Goal: Task Accomplishment & Management: Complete application form

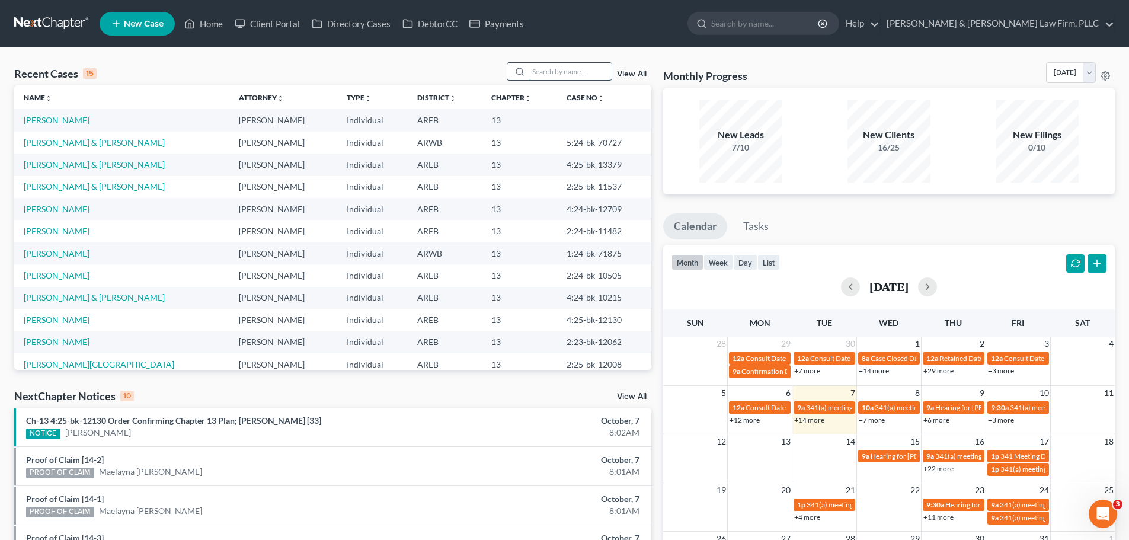
click at [542, 71] on input "search" at bounding box center [570, 71] width 83 height 17
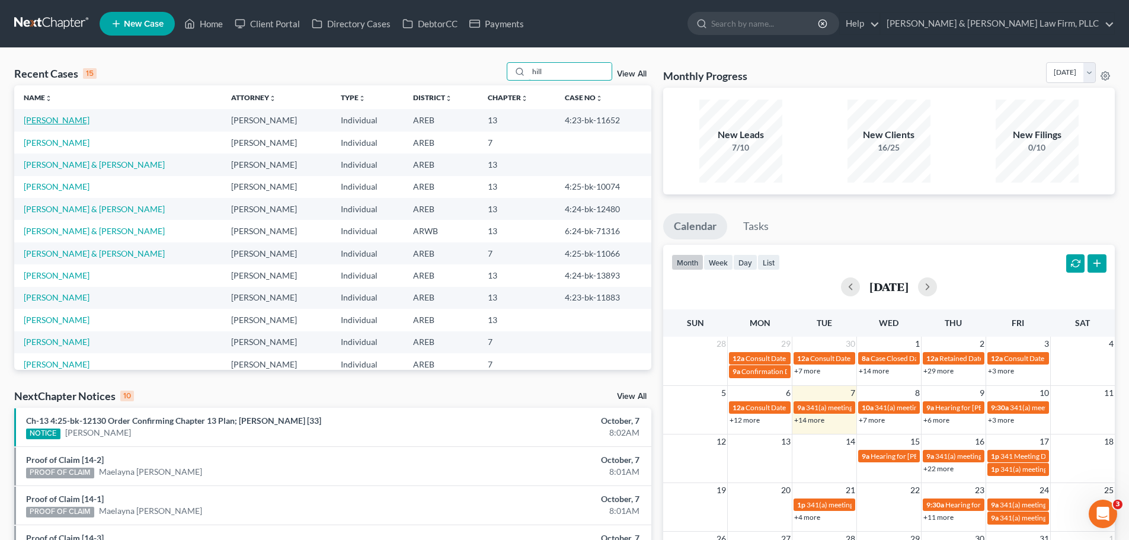
type input "hill"
click at [49, 116] on link "[PERSON_NAME]" at bounding box center [57, 120] width 66 height 10
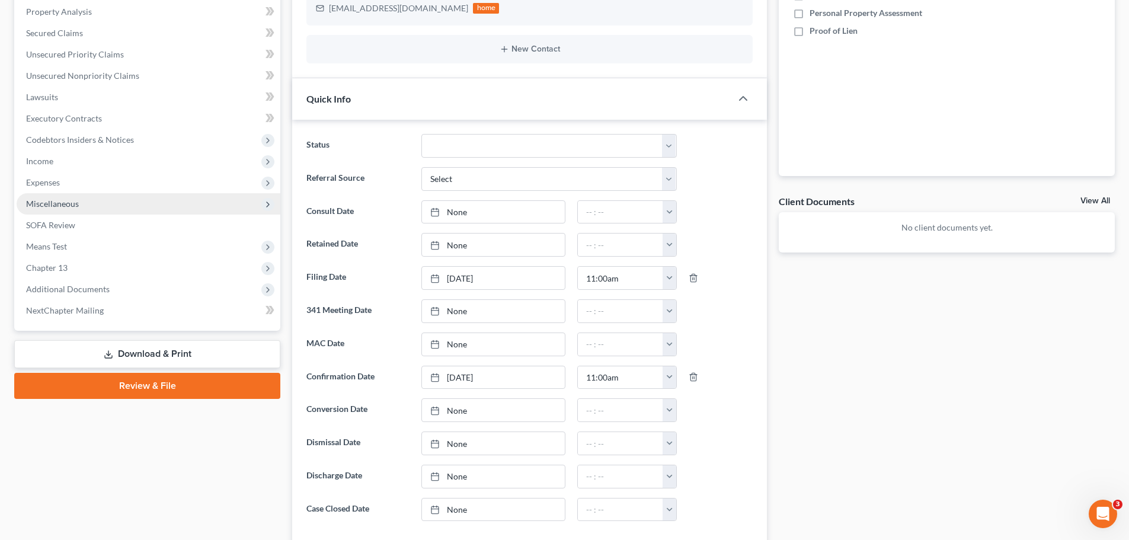
scroll to position [356, 0]
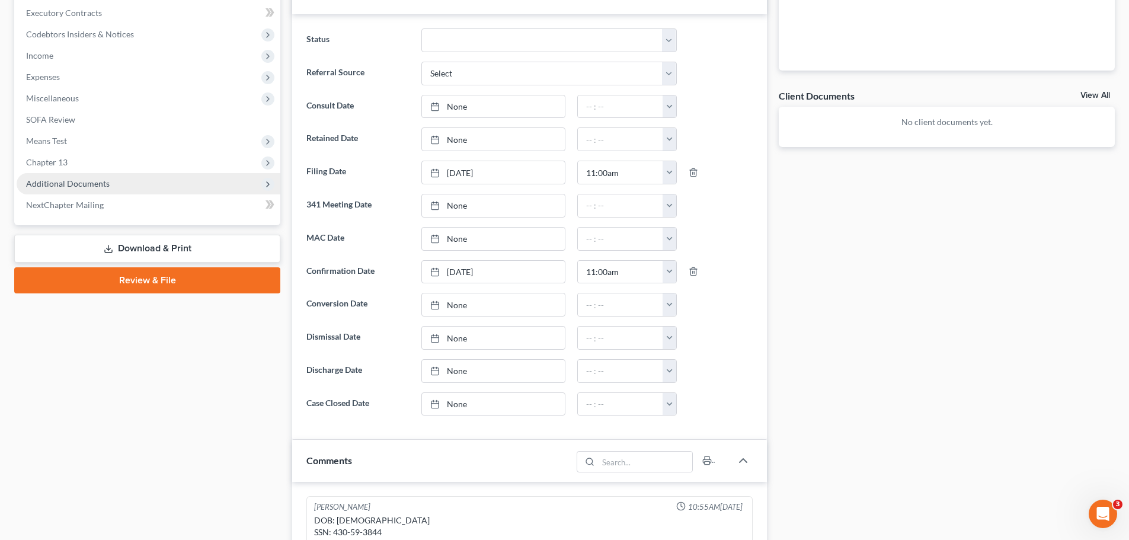
click at [88, 185] on span "Additional Documents" at bounding box center [68, 183] width 84 height 10
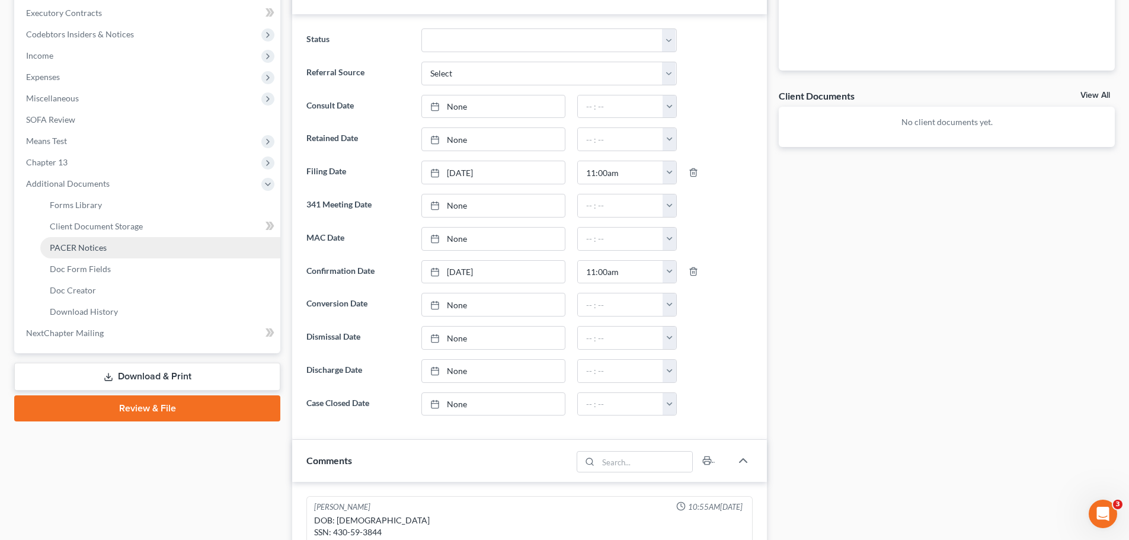
click at [95, 248] on span "PACER Notices" at bounding box center [78, 247] width 57 height 10
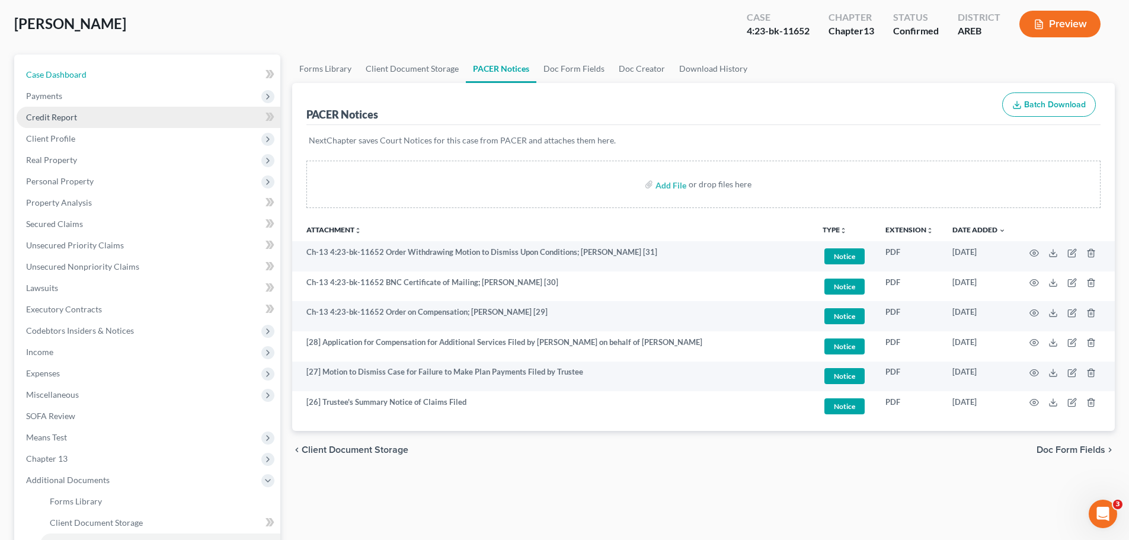
drag, startPoint x: 50, startPoint y: 78, endPoint x: 143, endPoint y: 108, distance: 97.1
click at [50, 78] on span "Case Dashboard" at bounding box center [56, 74] width 60 height 10
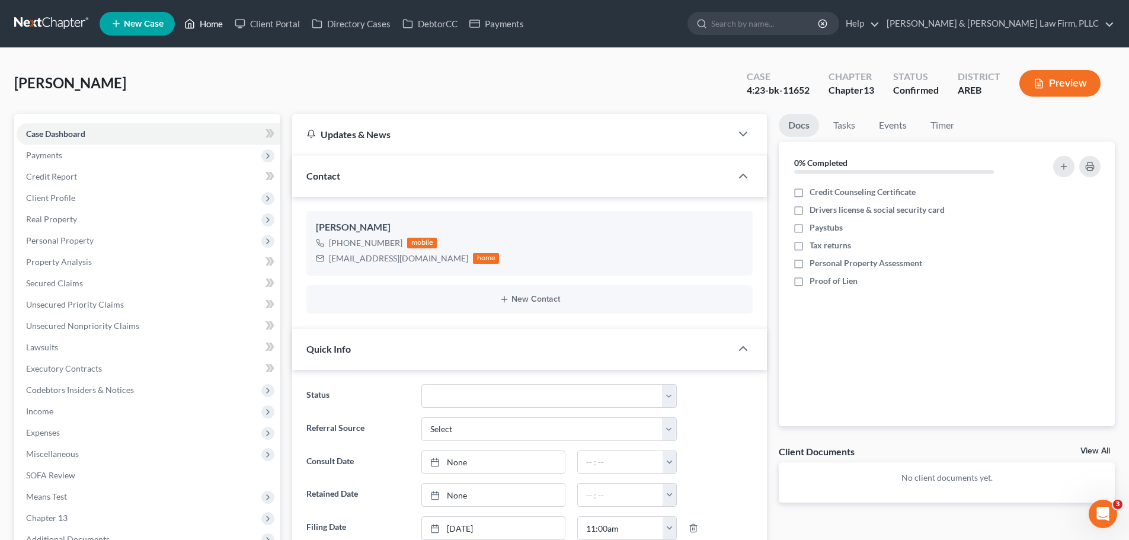
click at [221, 13] on link "Home" at bounding box center [203, 23] width 50 height 21
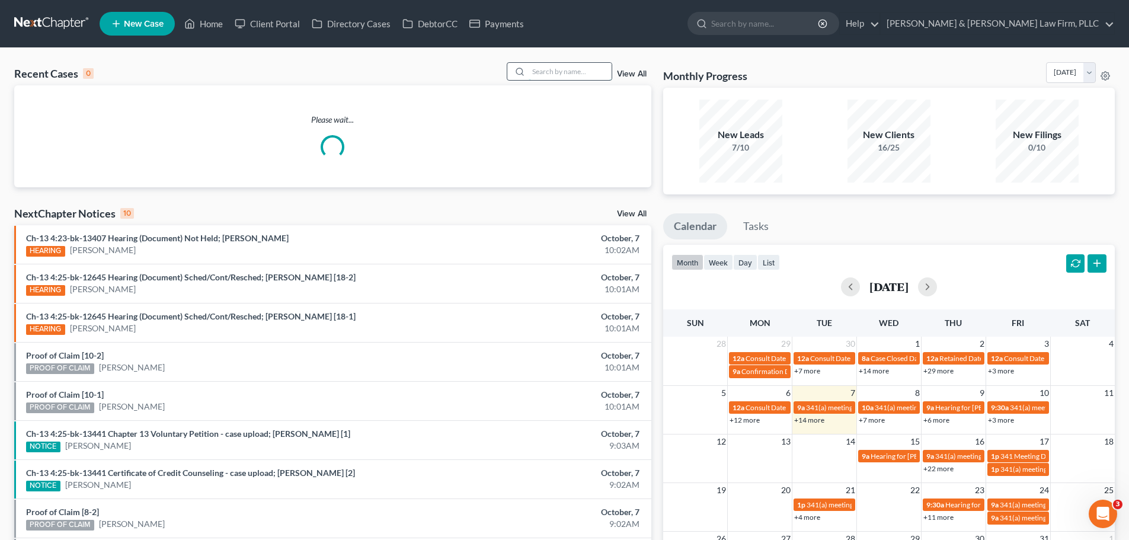
click at [554, 70] on input "search" at bounding box center [570, 71] width 83 height 17
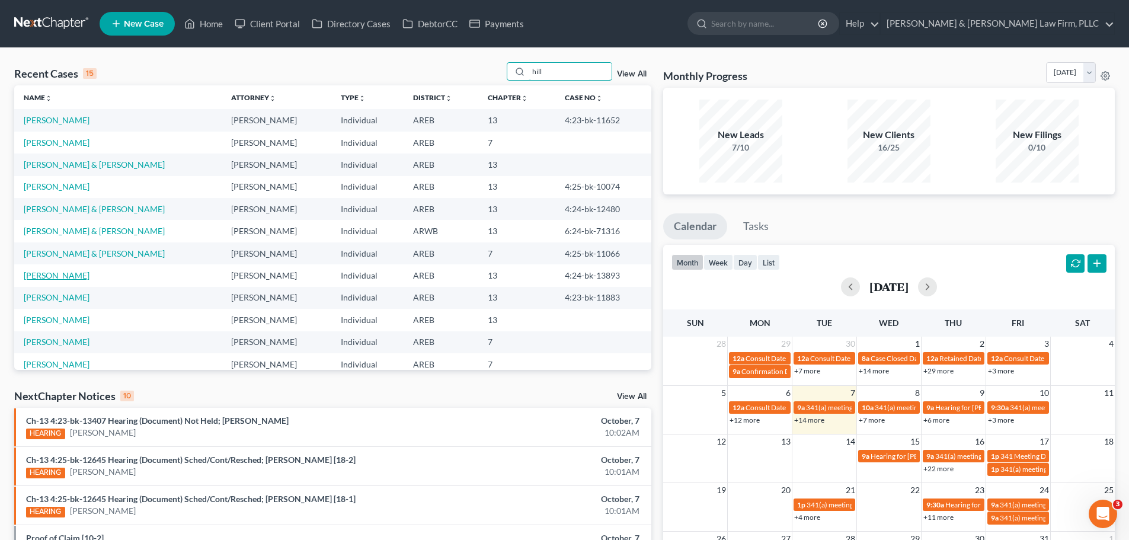
type input "hill"
click at [55, 273] on link "[PERSON_NAME]" at bounding box center [57, 275] width 66 height 10
select select "6"
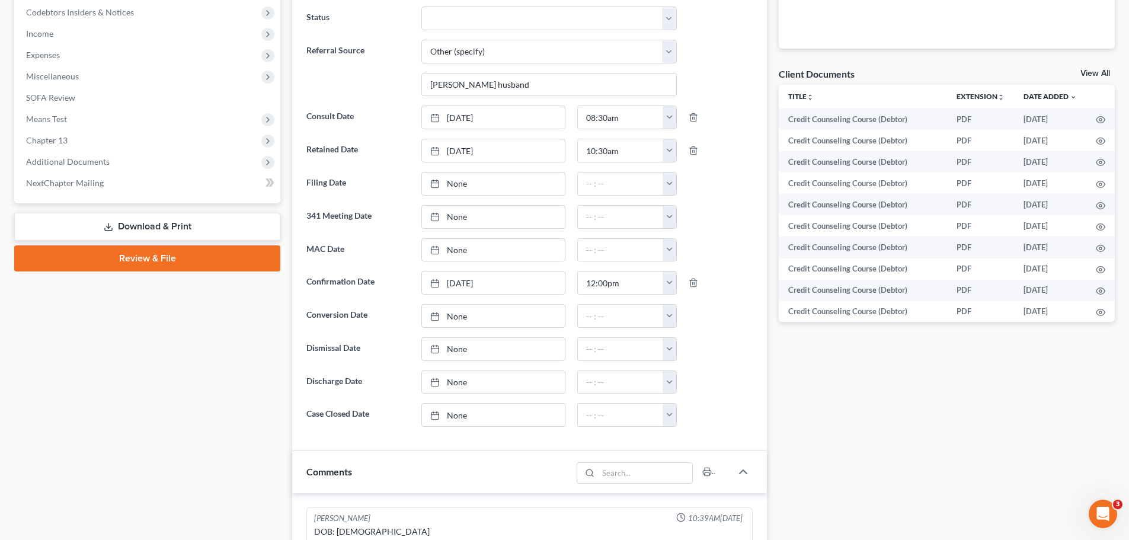
scroll to position [356, 0]
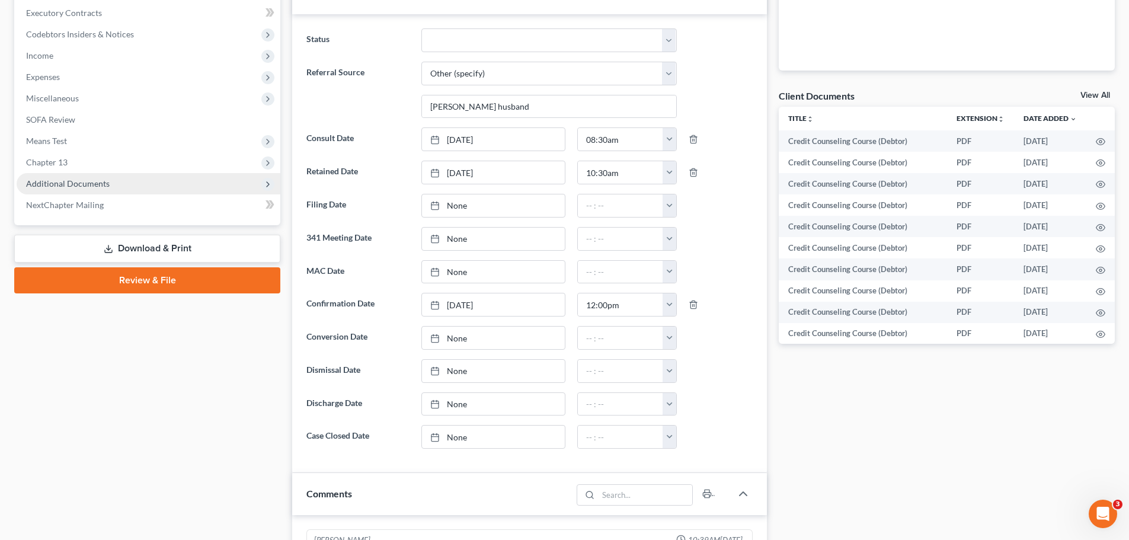
click at [72, 184] on span "Additional Documents" at bounding box center [68, 183] width 84 height 10
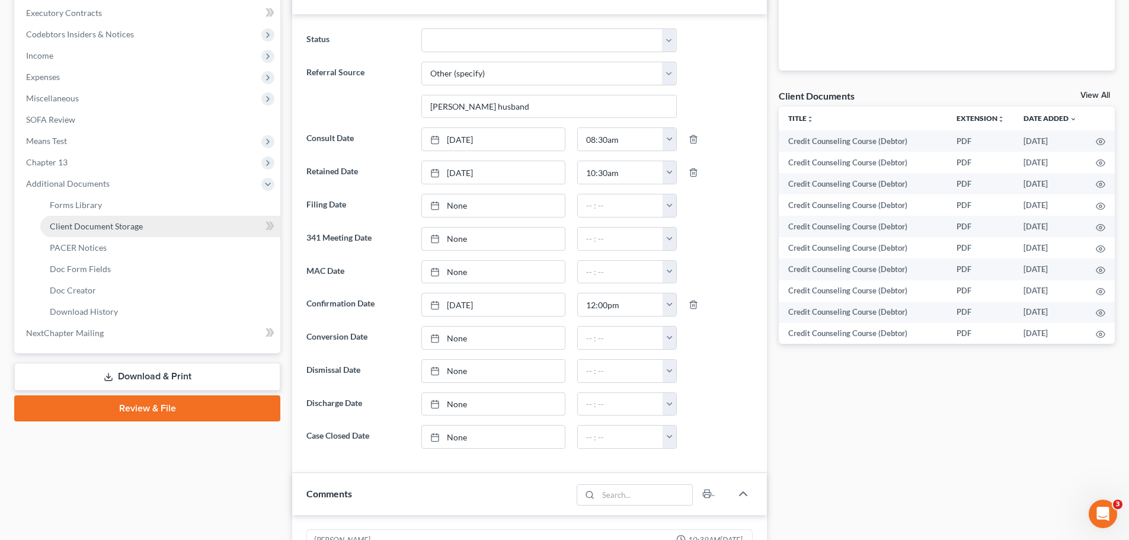
click at [87, 223] on span "Client Document Storage" at bounding box center [96, 226] width 93 height 10
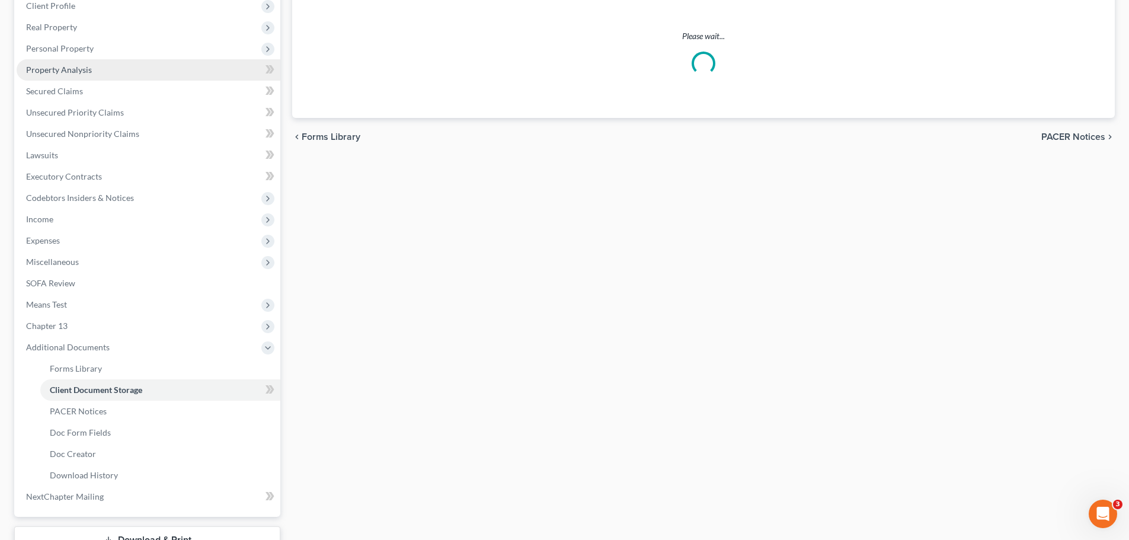
select select "0"
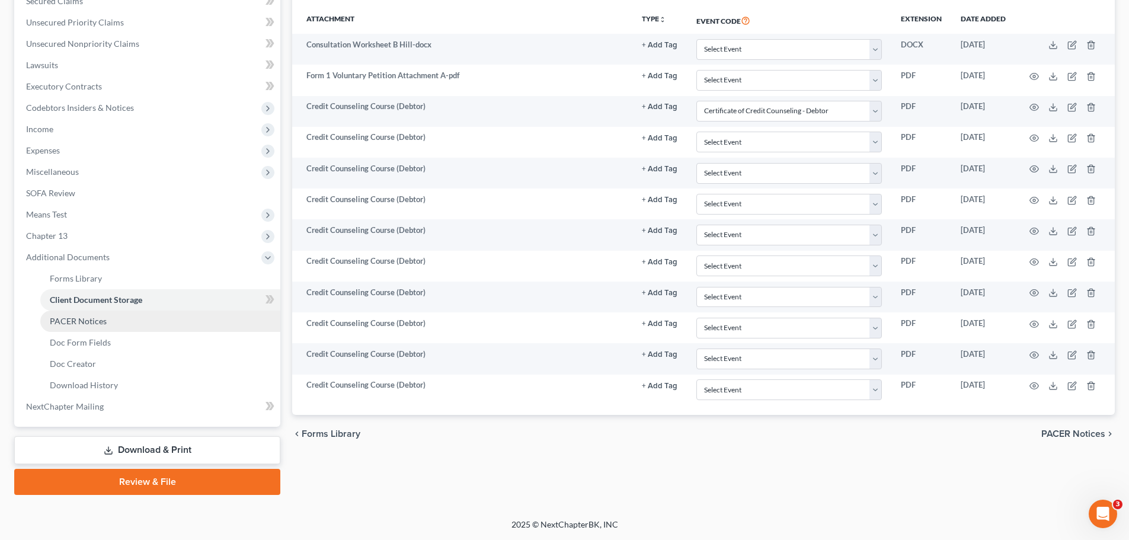
click at [83, 321] on span "PACER Notices" at bounding box center [78, 321] width 57 height 10
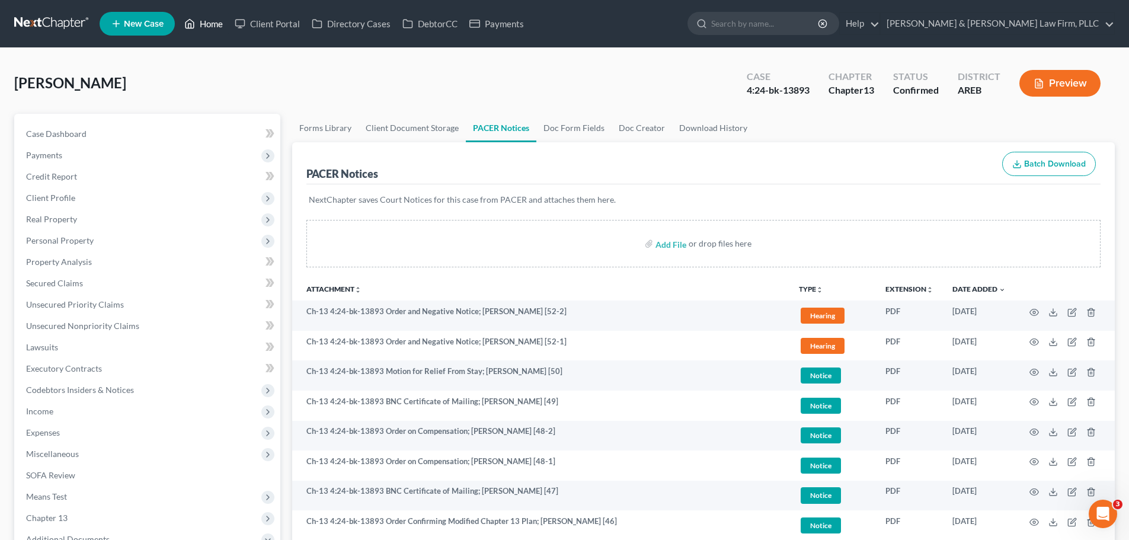
click at [198, 19] on link "Home" at bounding box center [203, 23] width 50 height 21
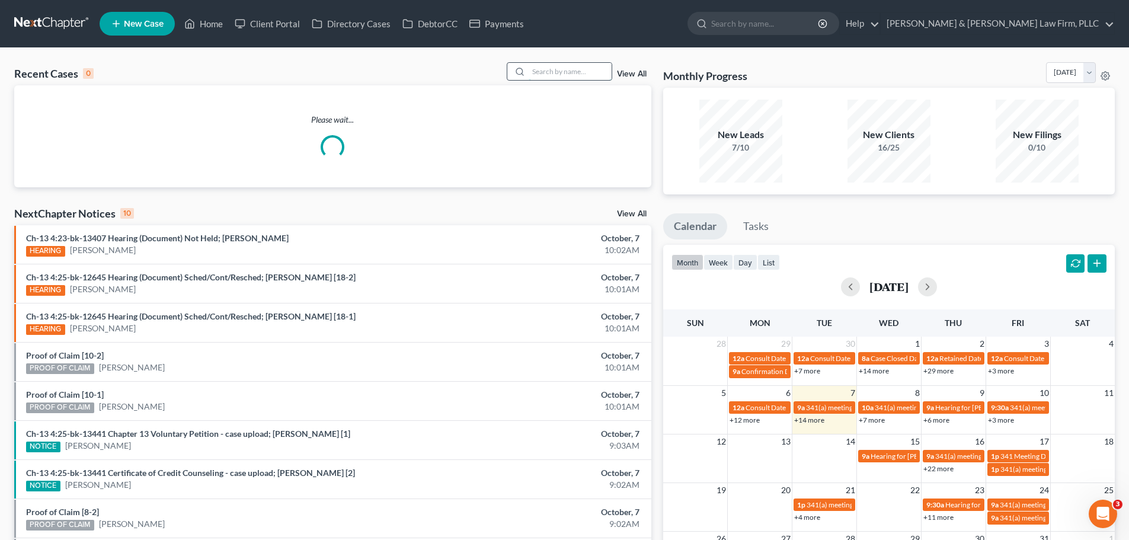
click at [574, 72] on input "search" at bounding box center [570, 71] width 83 height 17
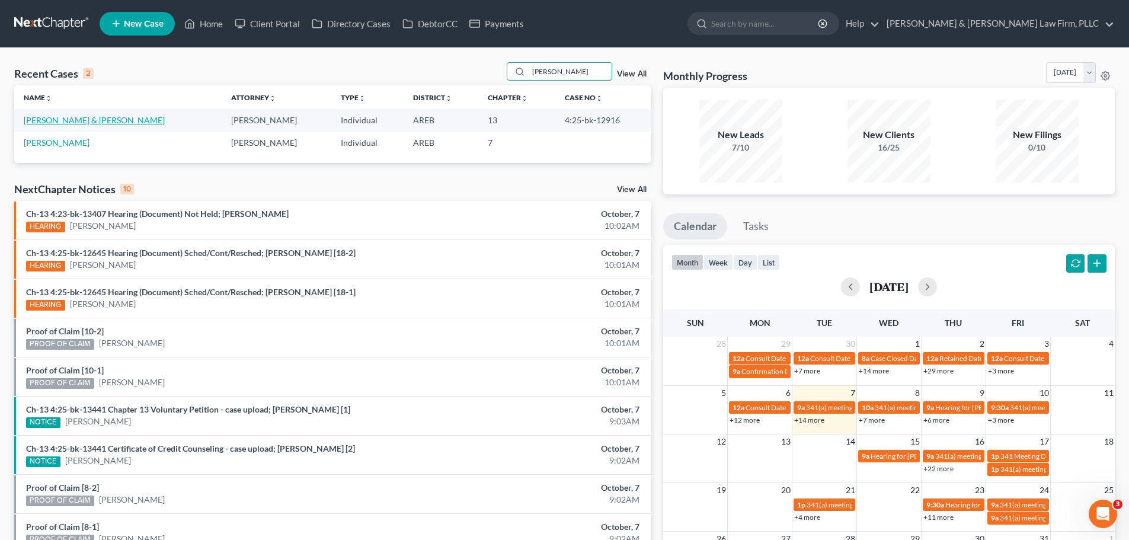
type input "[PERSON_NAME]"
click at [98, 117] on link "[PERSON_NAME] & [PERSON_NAME]" at bounding box center [94, 120] width 141 height 10
select select "2"
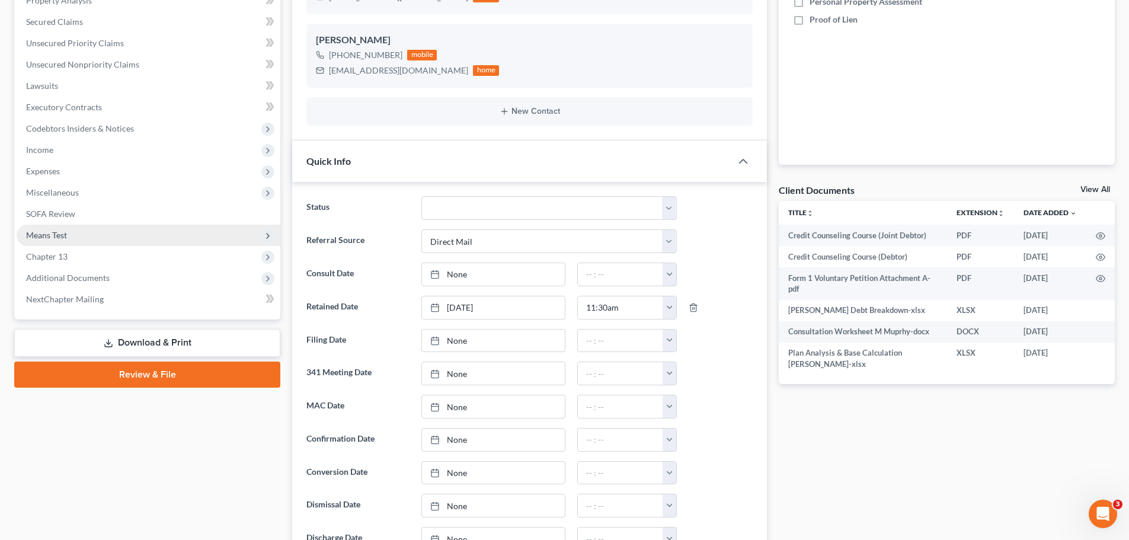
scroll to position [296, 0]
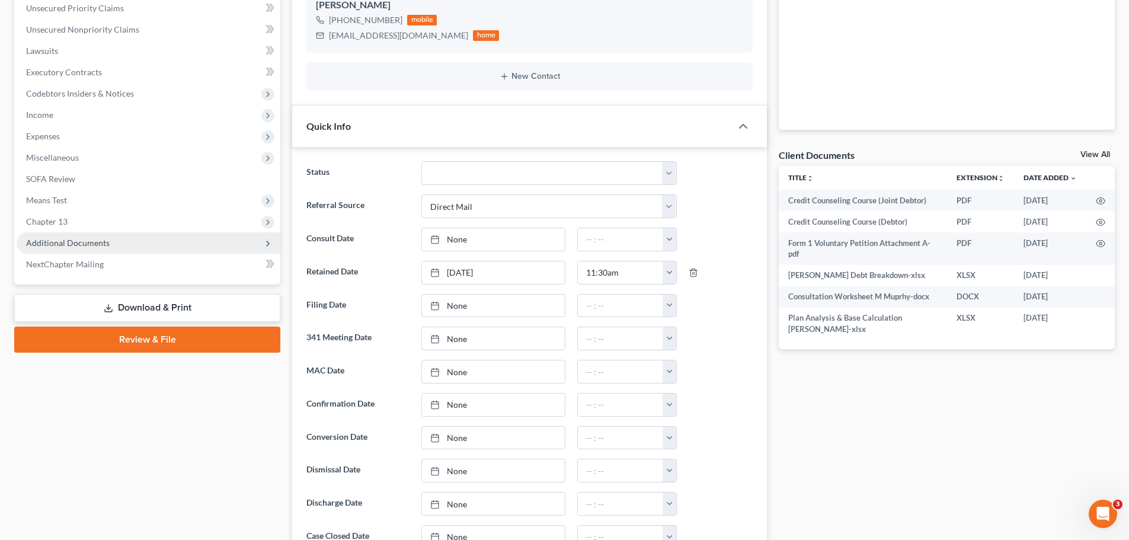
click at [130, 246] on span "Additional Documents" at bounding box center [149, 242] width 264 height 21
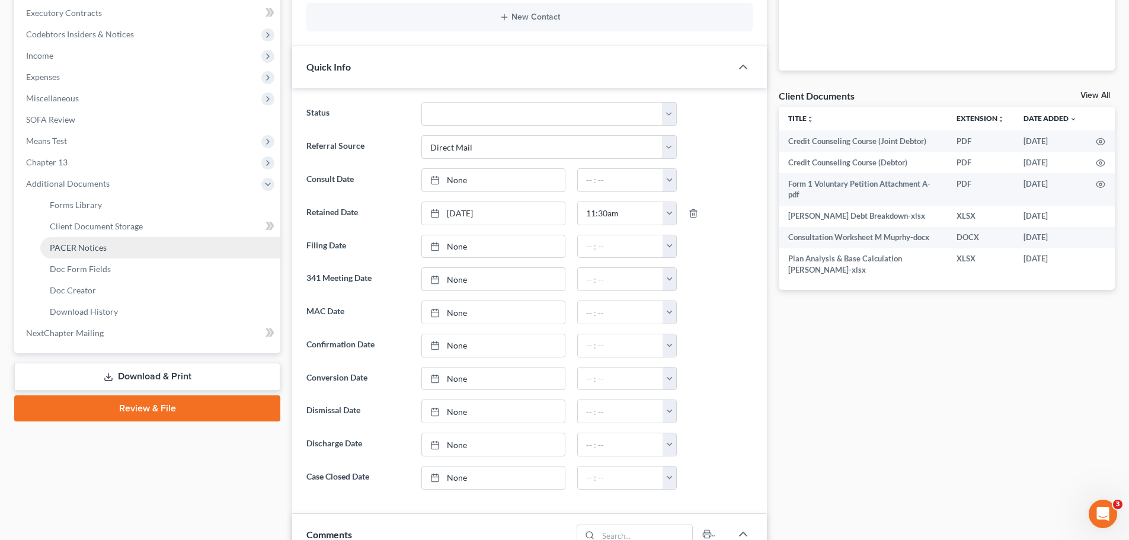
drag, startPoint x: 116, startPoint y: 249, endPoint x: 129, endPoint y: 250, distance: 12.5
click at [116, 249] on link "PACER Notices" at bounding box center [160, 247] width 240 height 21
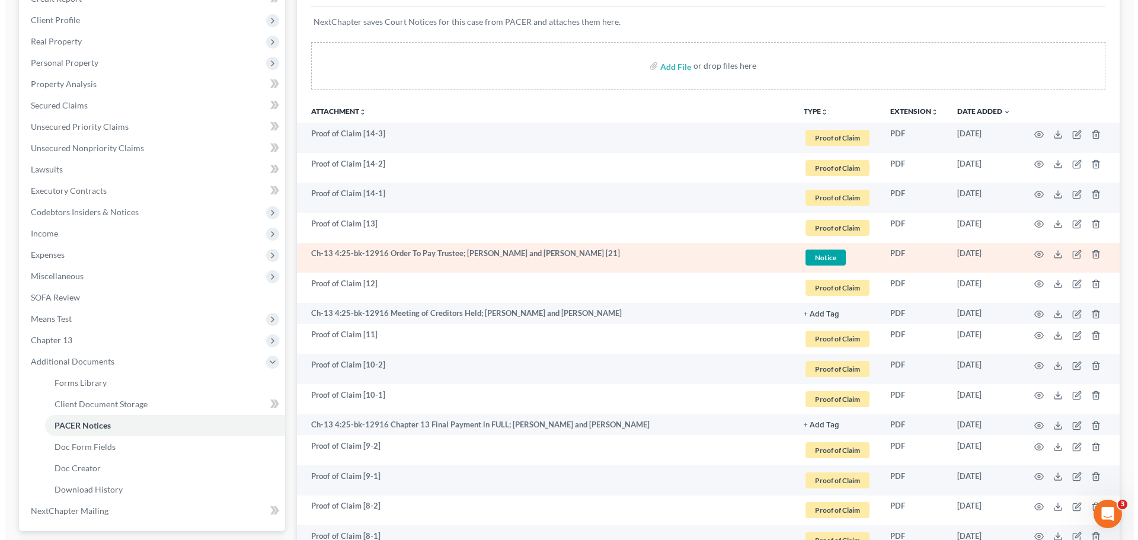
scroll to position [237, 0]
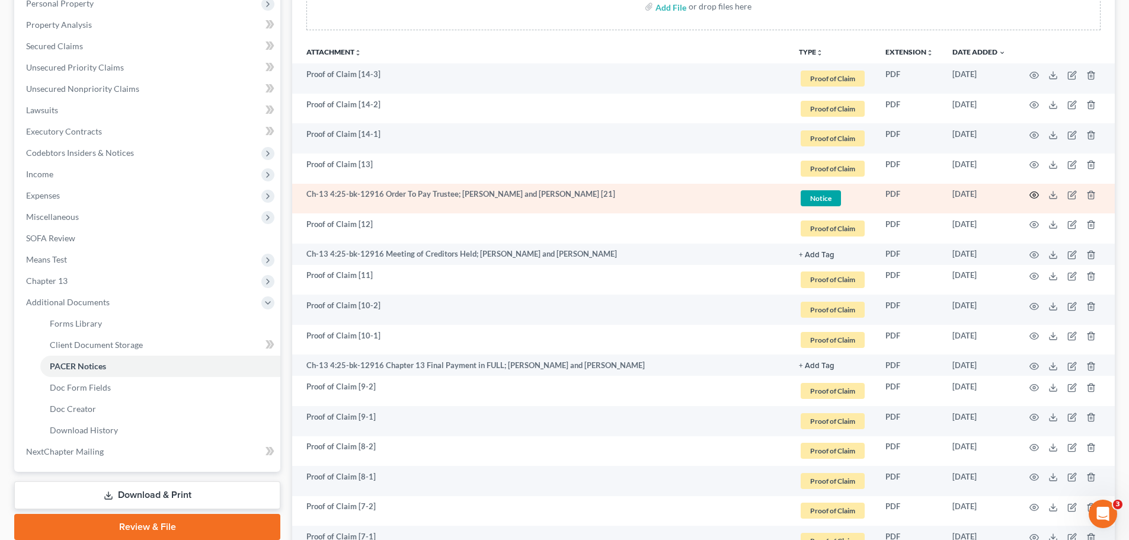
click at [1032, 195] on icon "button" at bounding box center [1034, 194] width 9 height 9
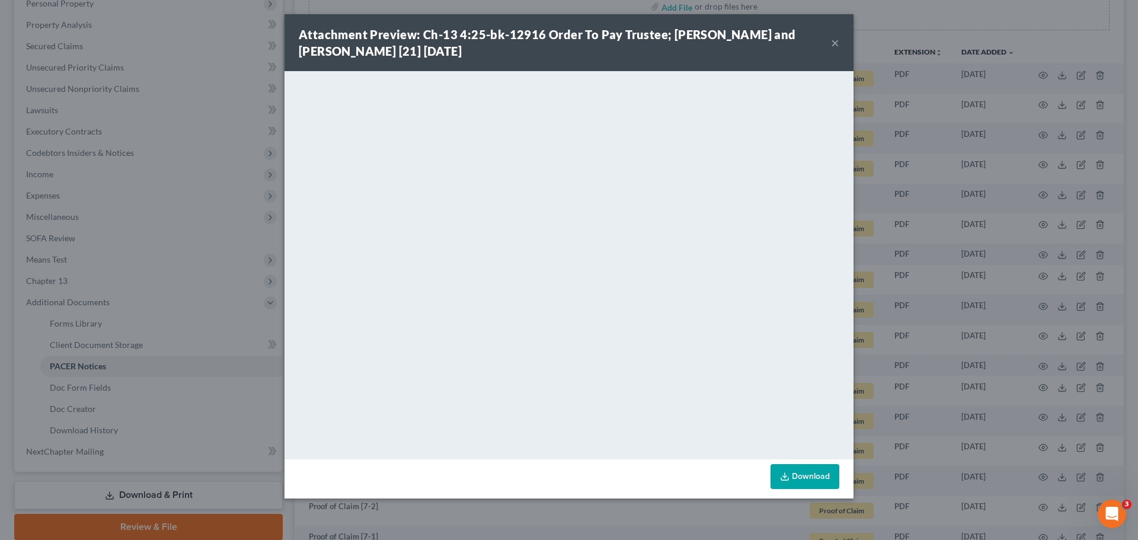
click at [835, 45] on button "×" at bounding box center [835, 43] width 8 height 14
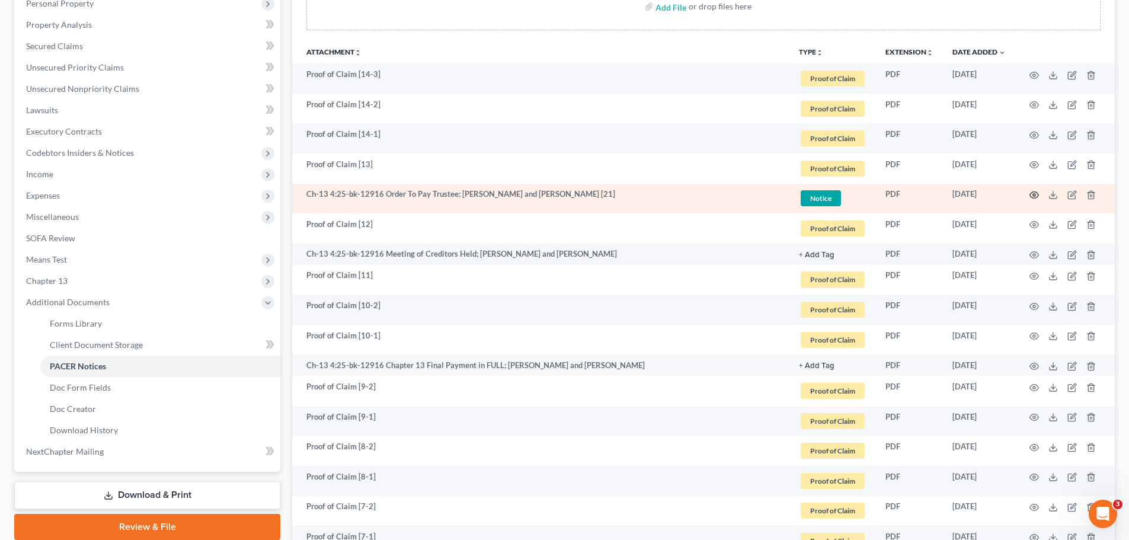
click at [1037, 198] on icon "button" at bounding box center [1034, 194] width 9 height 9
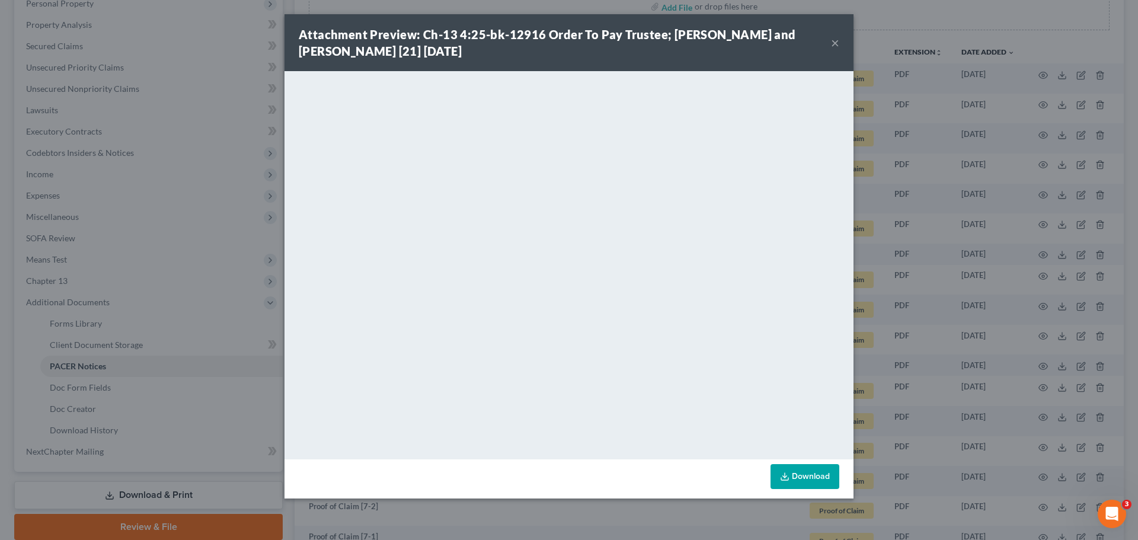
click at [833, 41] on button "×" at bounding box center [835, 43] width 8 height 14
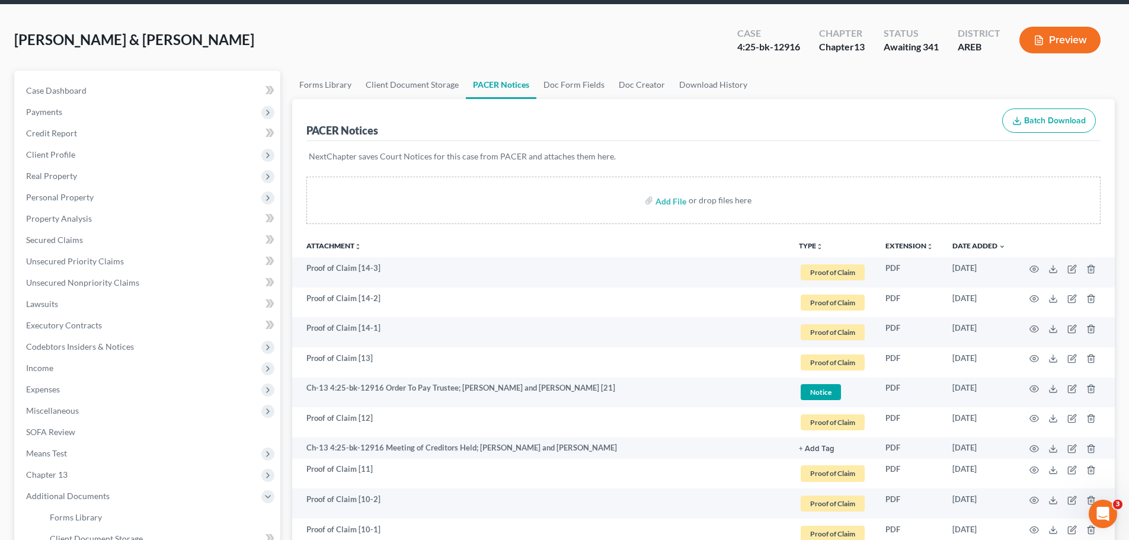
scroll to position [0, 0]
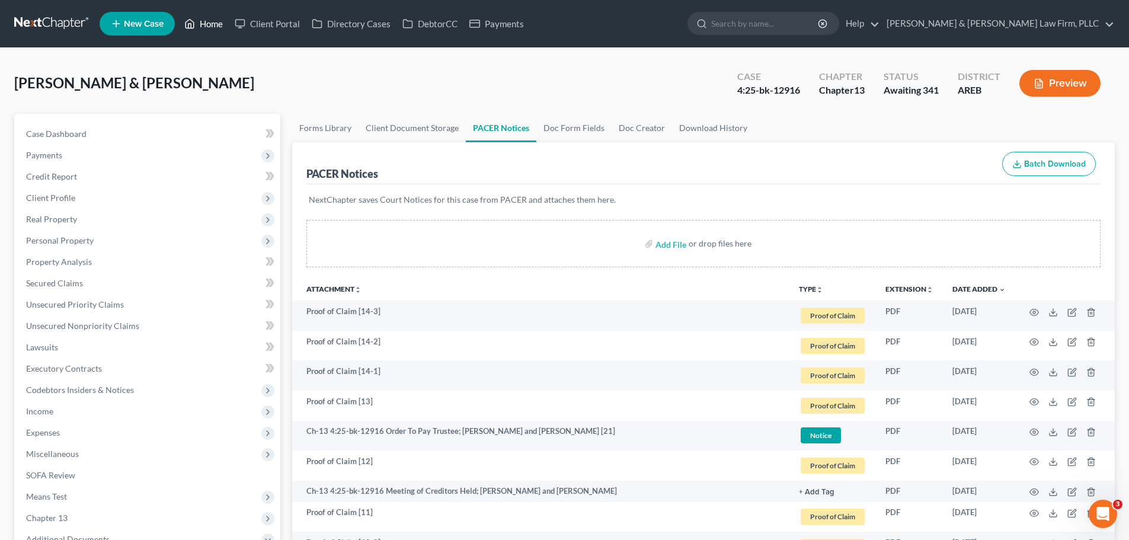
drag, startPoint x: 210, startPoint y: 27, endPoint x: 290, endPoint y: 40, distance: 80.5
click at [211, 27] on link "Home" at bounding box center [203, 23] width 50 height 21
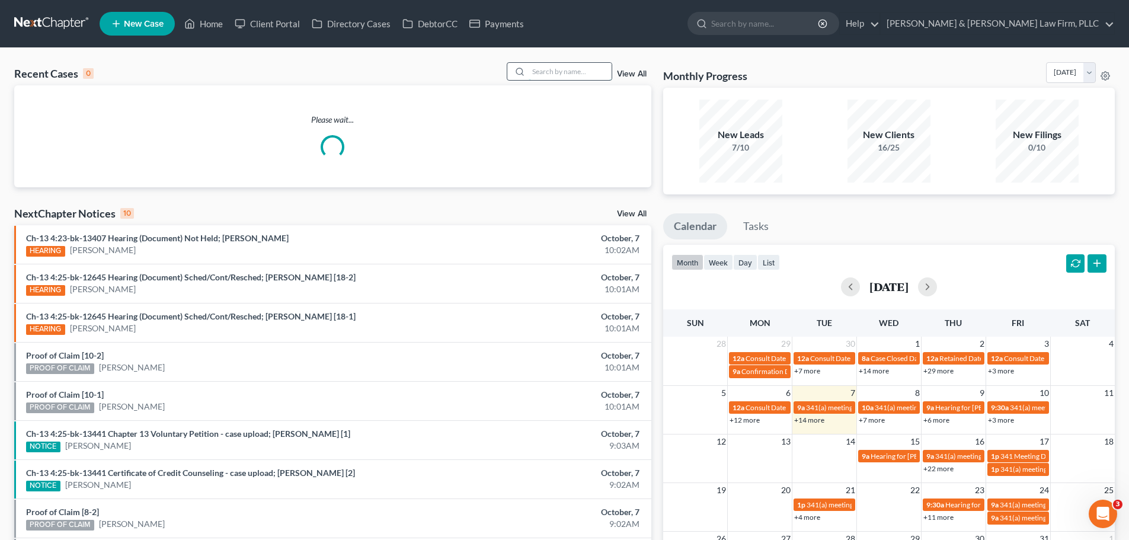
click at [540, 74] on input "search" at bounding box center [570, 71] width 83 height 17
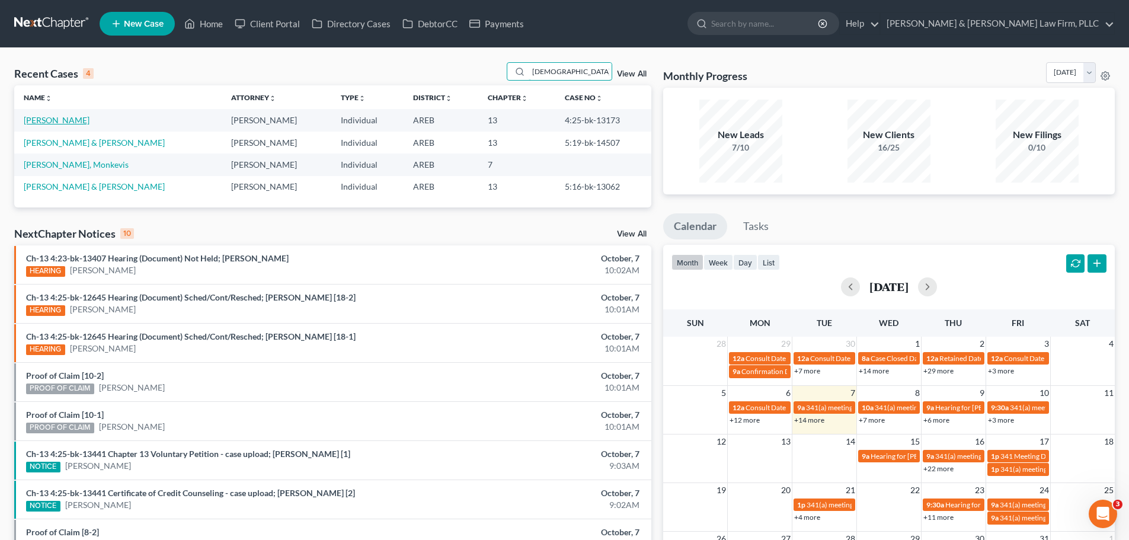
type input "[DEMOGRAPHIC_DATA]"
click at [76, 120] on link "[PERSON_NAME]" at bounding box center [57, 120] width 66 height 10
select select "6"
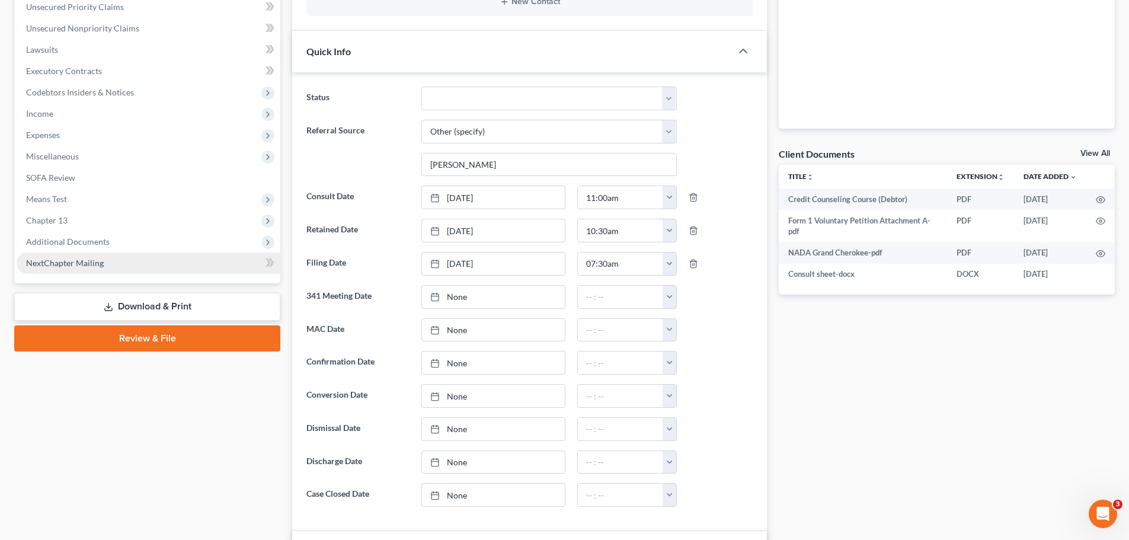
scroll to position [332, 0]
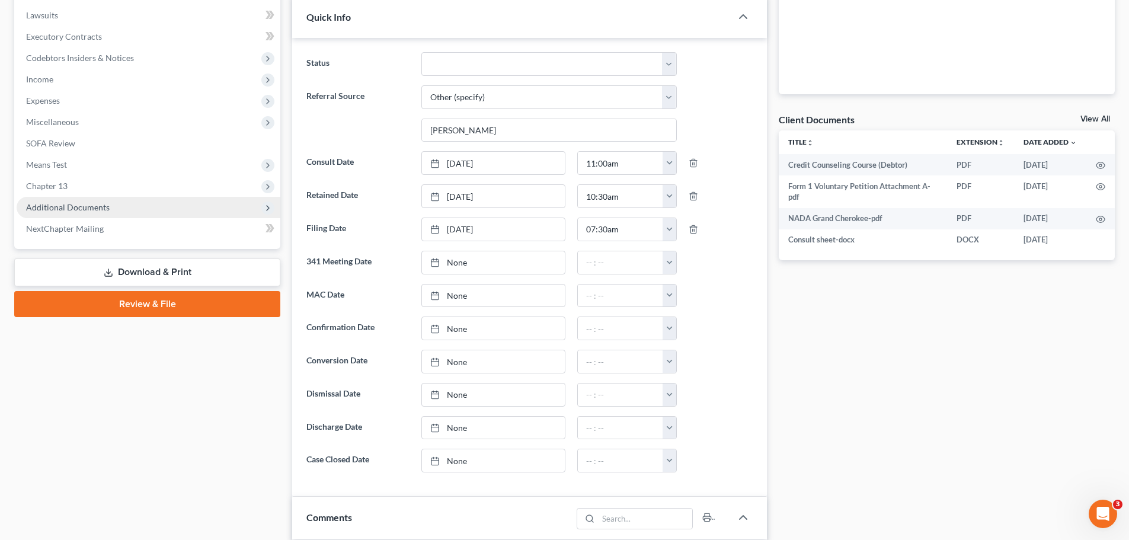
click at [92, 207] on span "Additional Documents" at bounding box center [68, 207] width 84 height 10
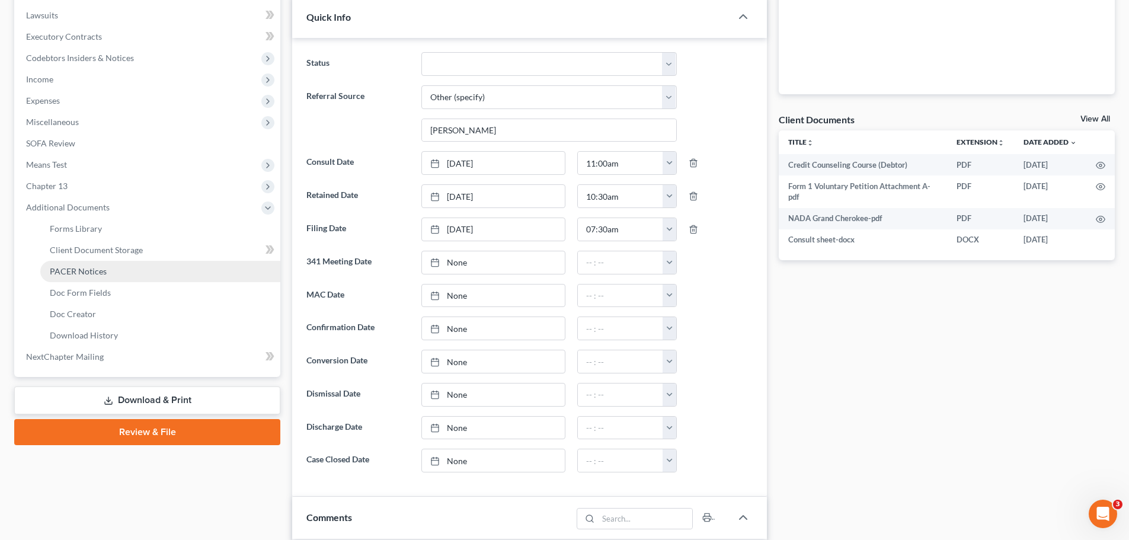
click at [88, 271] on span "PACER Notices" at bounding box center [78, 271] width 57 height 10
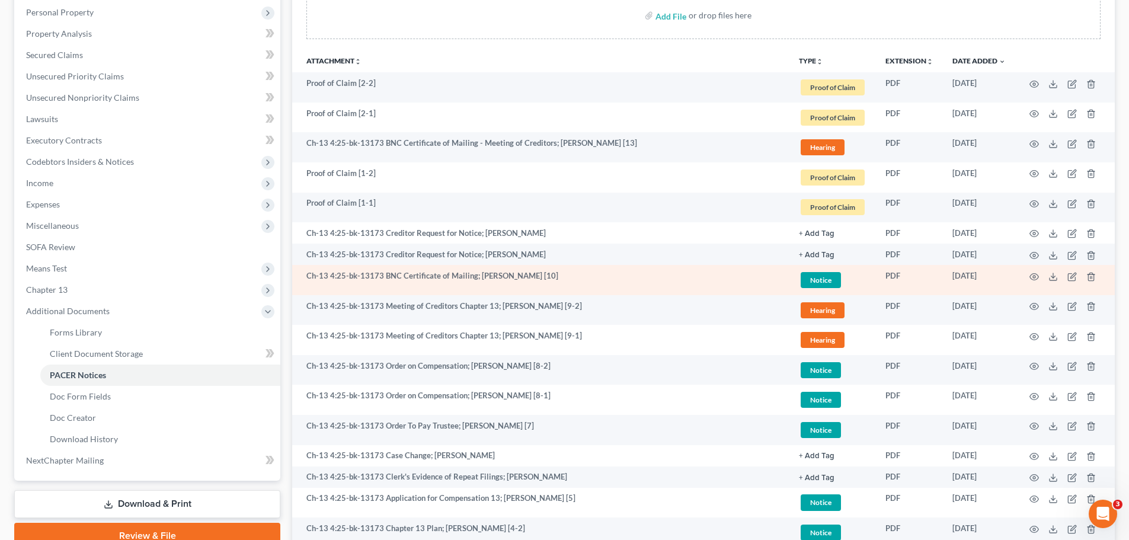
scroll to position [237, 0]
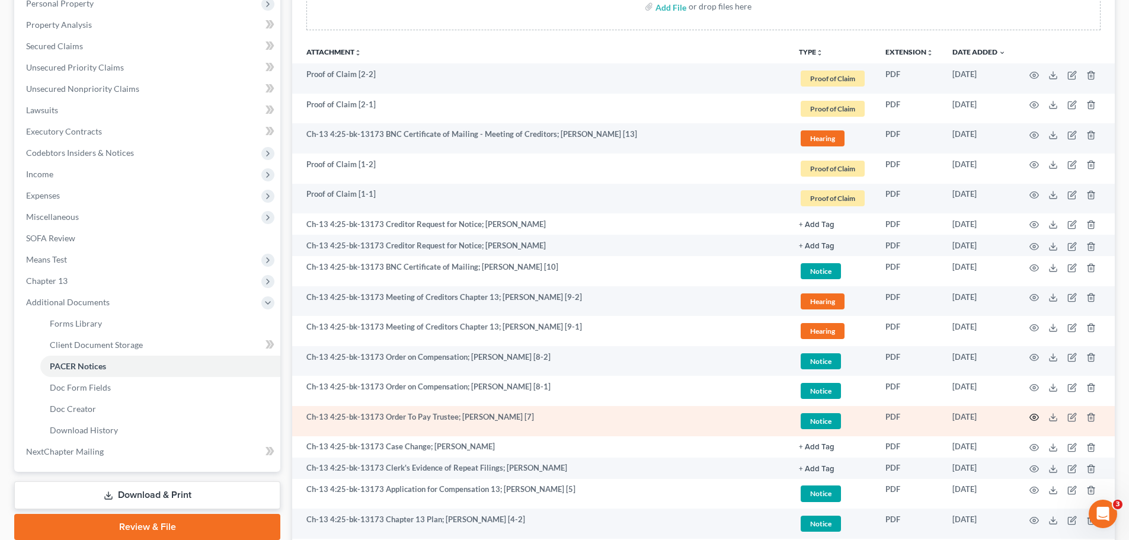
click at [1031, 418] on icon "button" at bounding box center [1034, 417] width 9 height 9
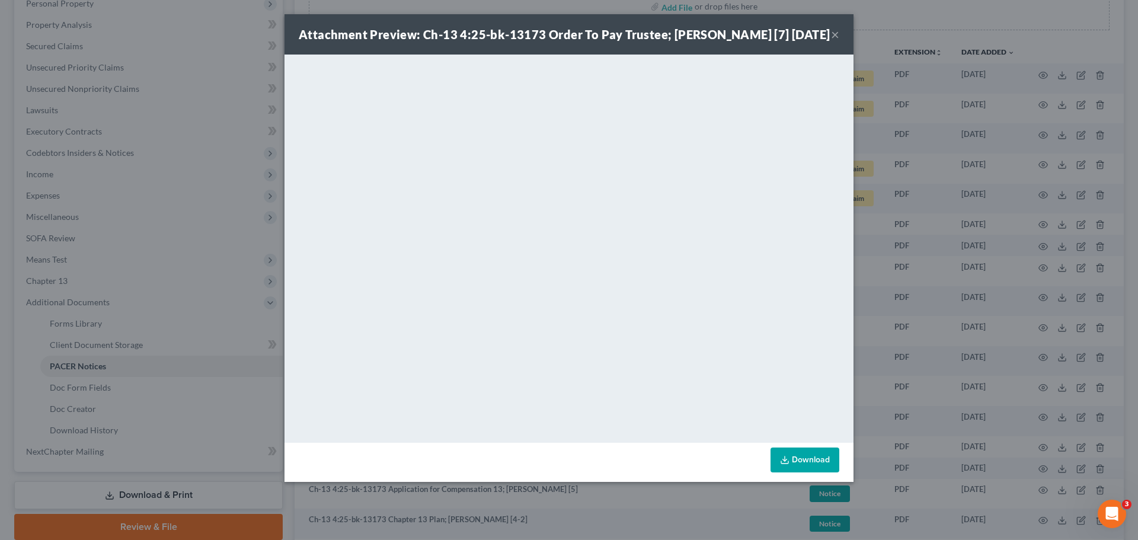
click at [833, 41] on button "×" at bounding box center [835, 34] width 8 height 14
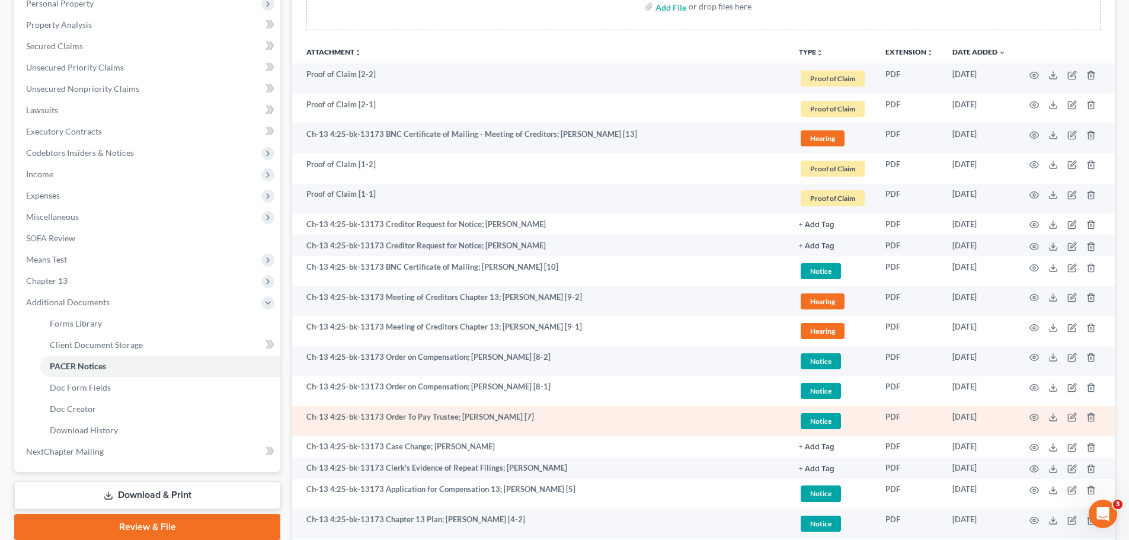
click at [1028, 418] on td at bounding box center [1065, 421] width 100 height 30
click at [1034, 417] on icon "button" at bounding box center [1034, 417] width 9 height 9
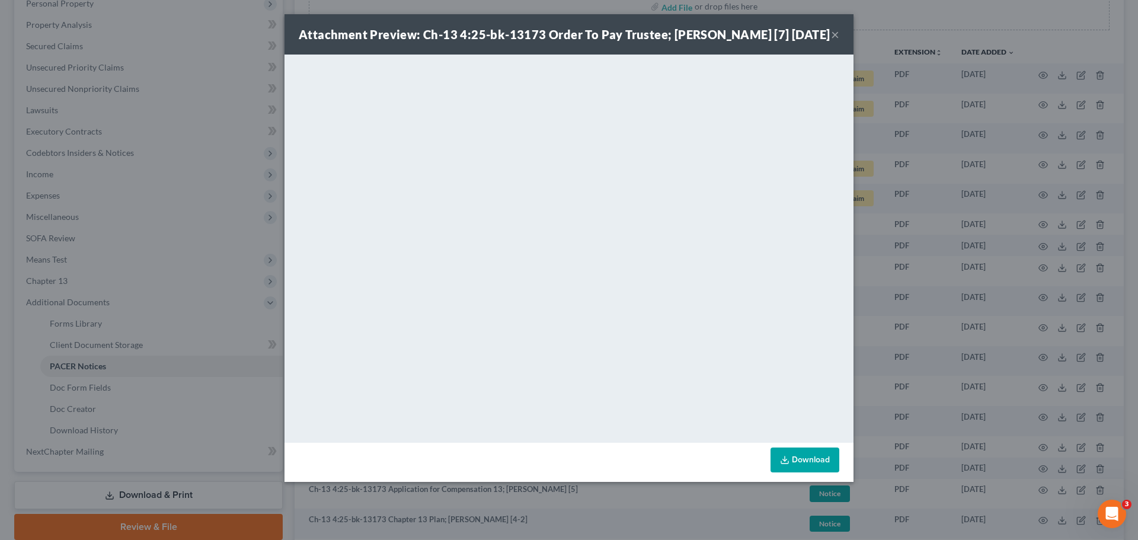
click at [836, 41] on button "×" at bounding box center [835, 34] width 8 height 14
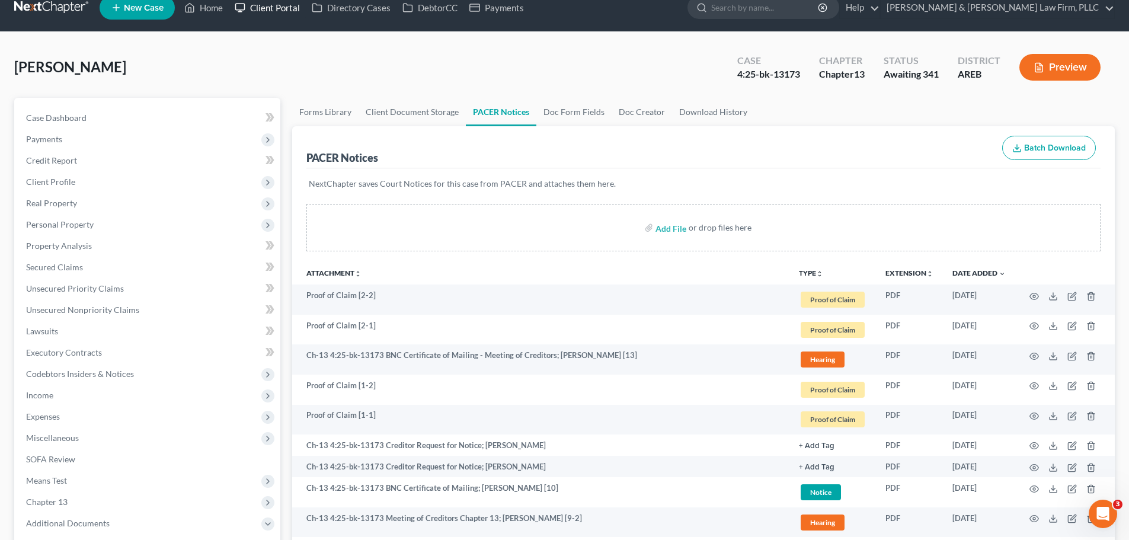
scroll to position [0, 0]
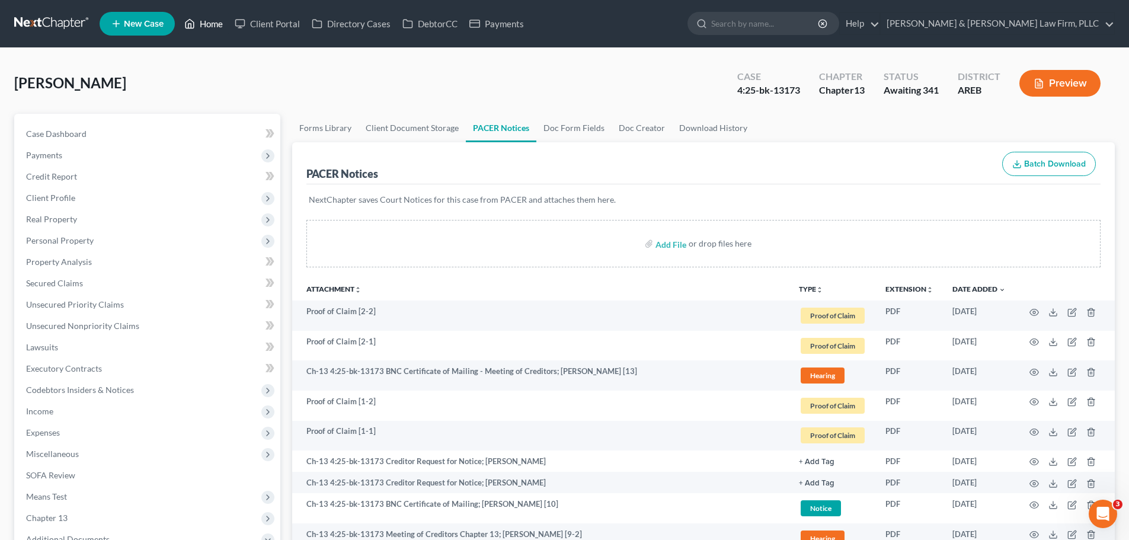
click at [204, 22] on link "Home" at bounding box center [203, 23] width 50 height 21
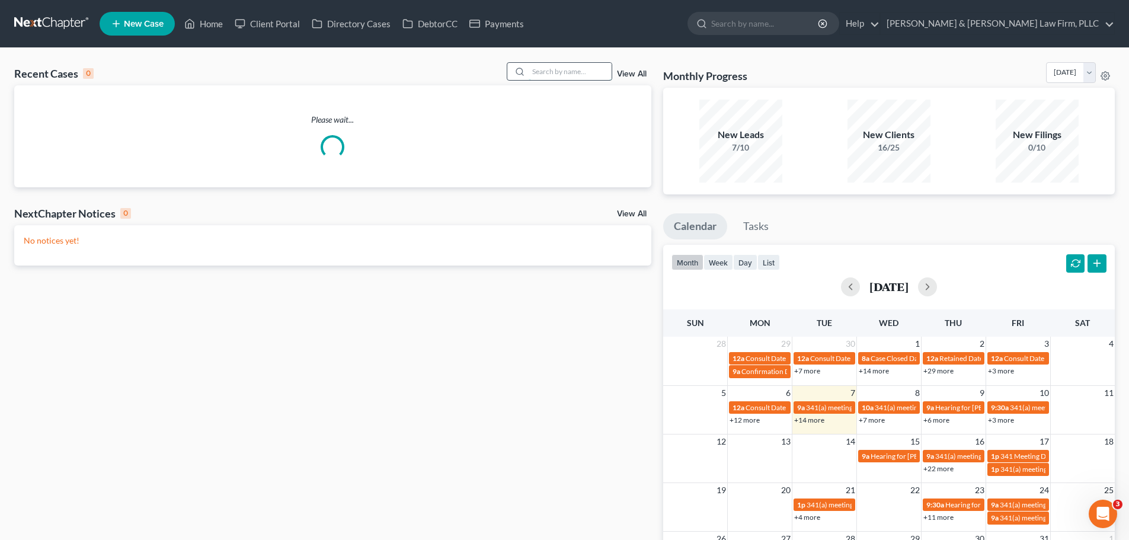
click at [546, 67] on input "search" at bounding box center [570, 71] width 83 height 17
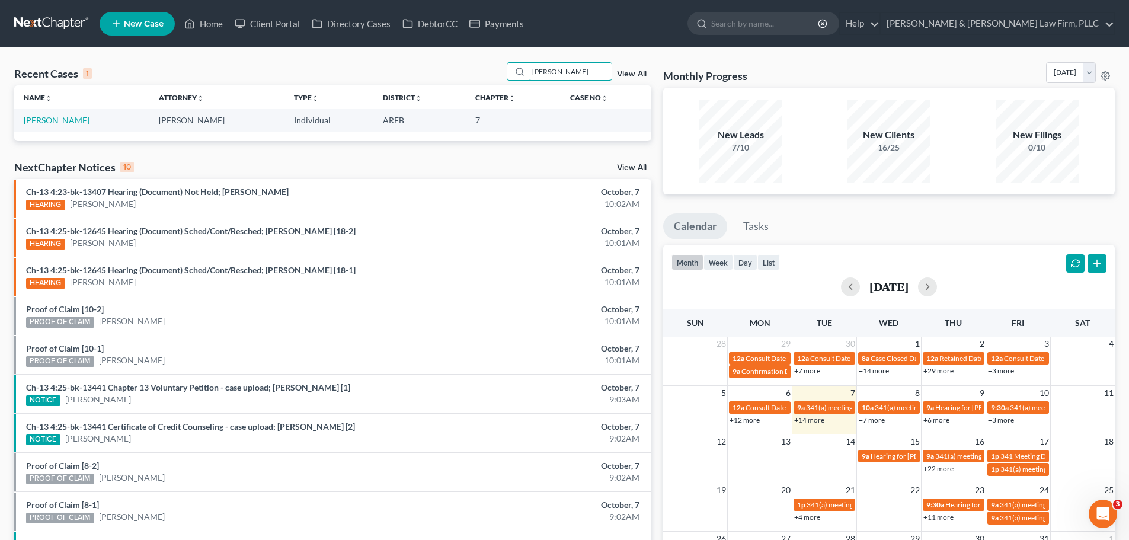
type input "[PERSON_NAME]"
click at [42, 119] on link "[PERSON_NAME]" at bounding box center [57, 120] width 66 height 10
select select "2"
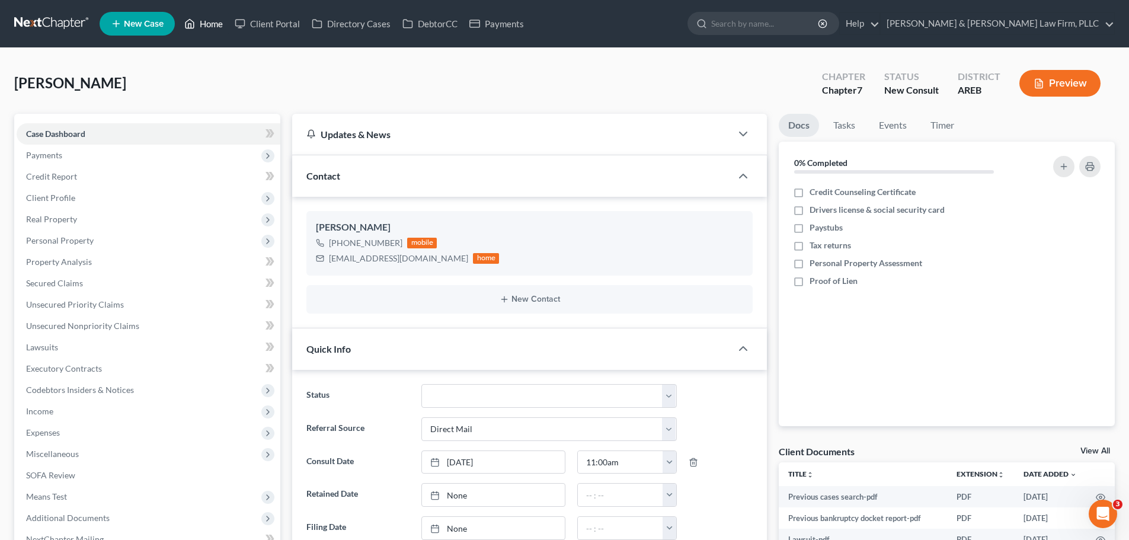
drag, startPoint x: 204, startPoint y: 29, endPoint x: 405, endPoint y: 79, distance: 207.0
click at [206, 28] on link "Home" at bounding box center [203, 23] width 50 height 21
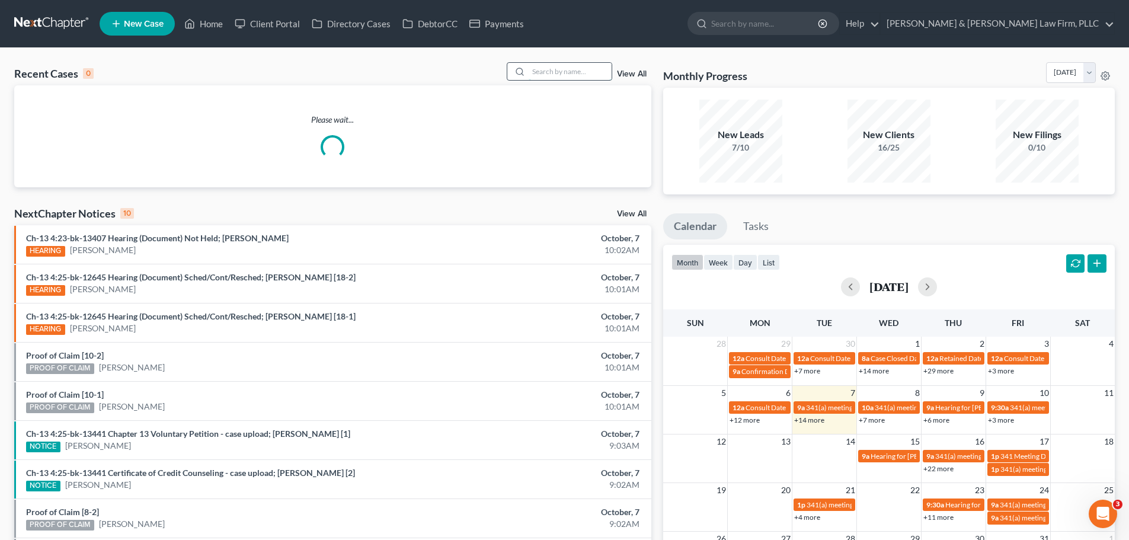
click at [545, 68] on input "search" at bounding box center [570, 71] width 83 height 17
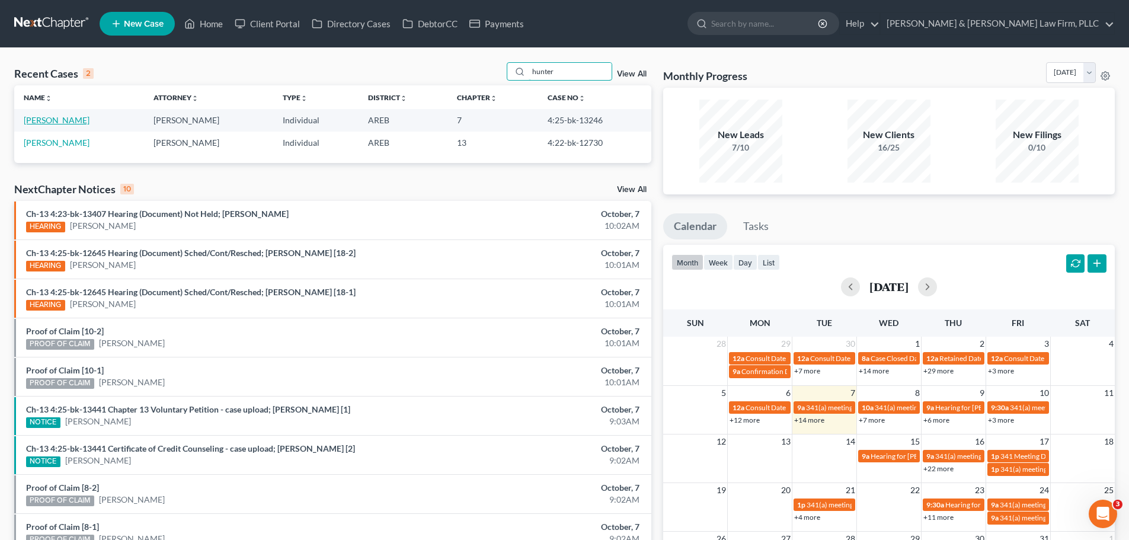
type input "hunter"
click at [72, 123] on link "[PERSON_NAME]" at bounding box center [57, 120] width 66 height 10
select select "1"
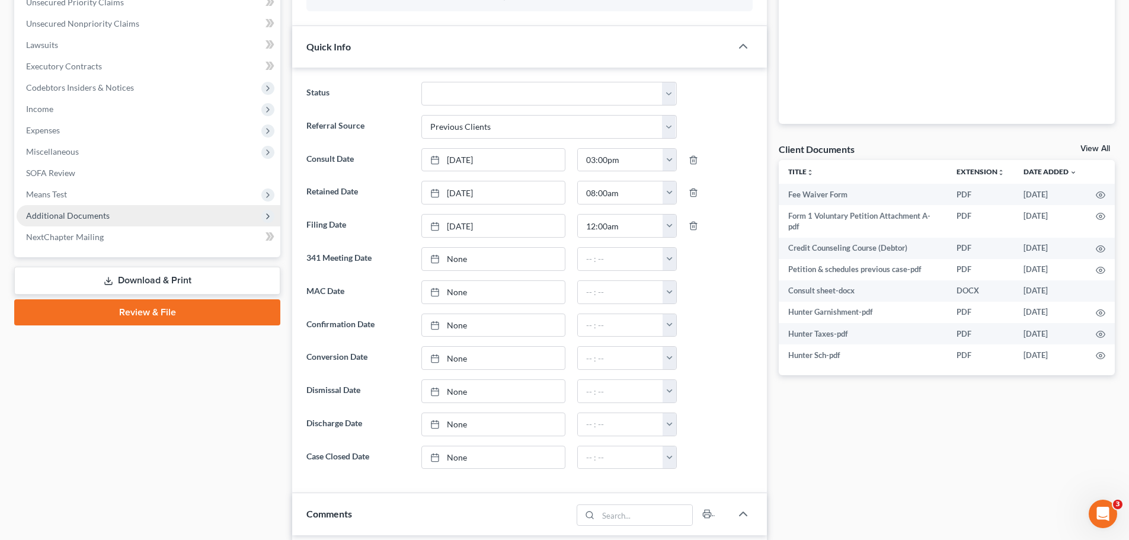
scroll to position [315, 0]
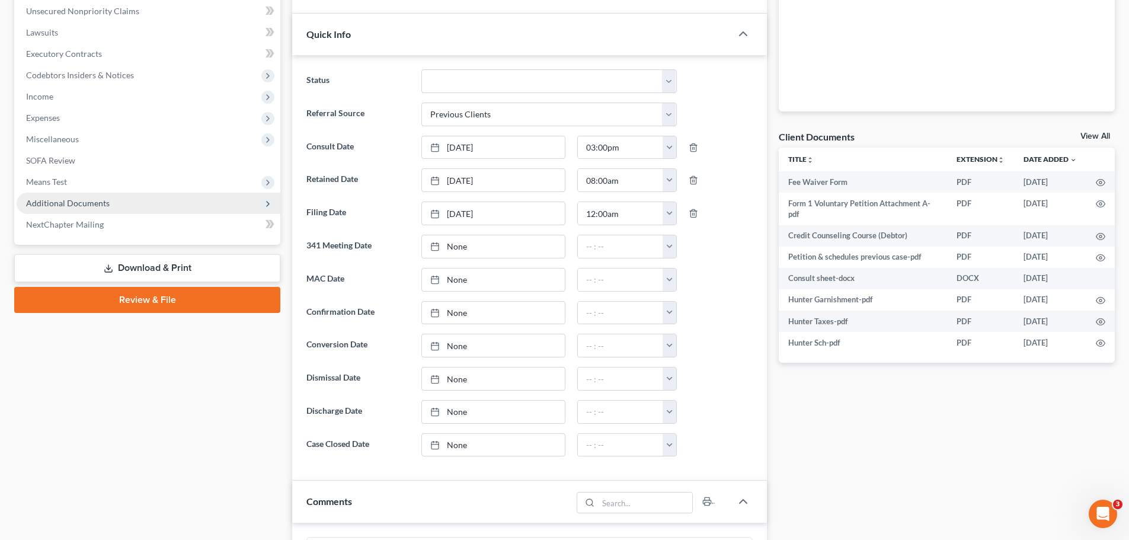
drag, startPoint x: 95, startPoint y: 202, endPoint x: 149, endPoint y: 193, distance: 54.6
click at [95, 201] on span "Additional Documents" at bounding box center [68, 203] width 84 height 10
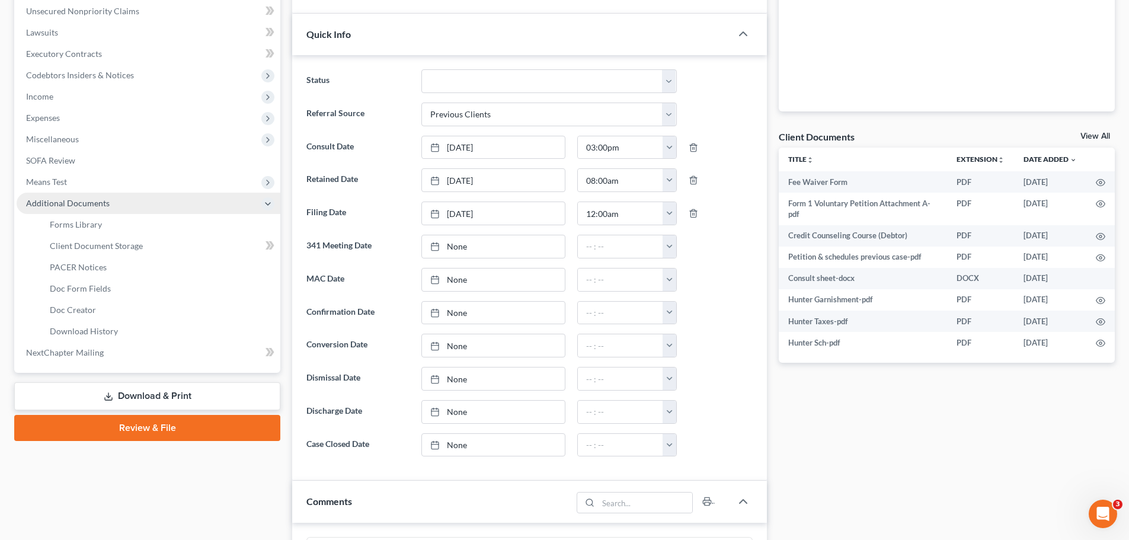
scroll to position [21, 0]
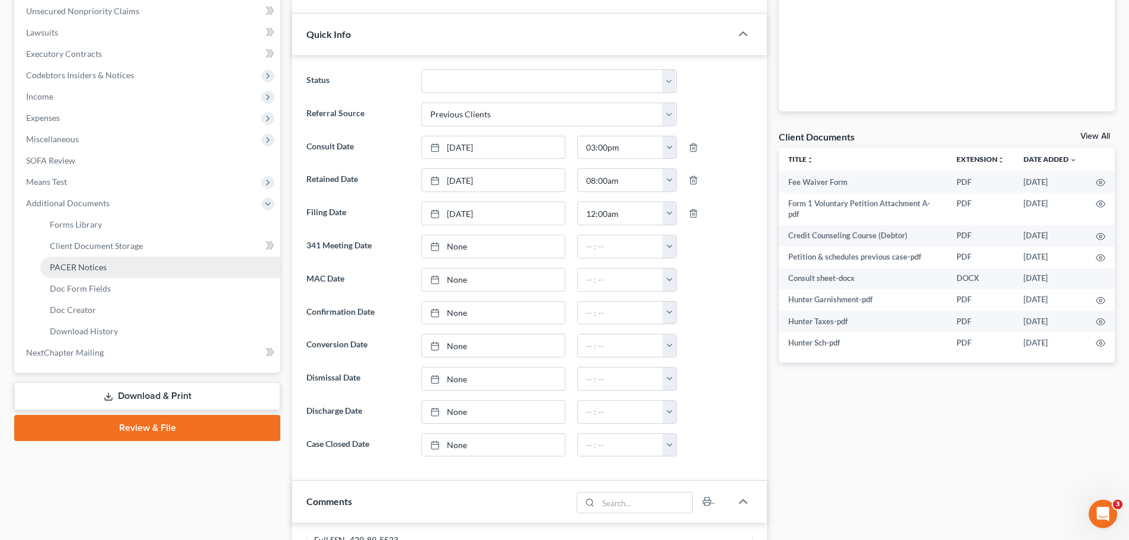
click at [85, 264] on span "PACER Notices" at bounding box center [78, 267] width 57 height 10
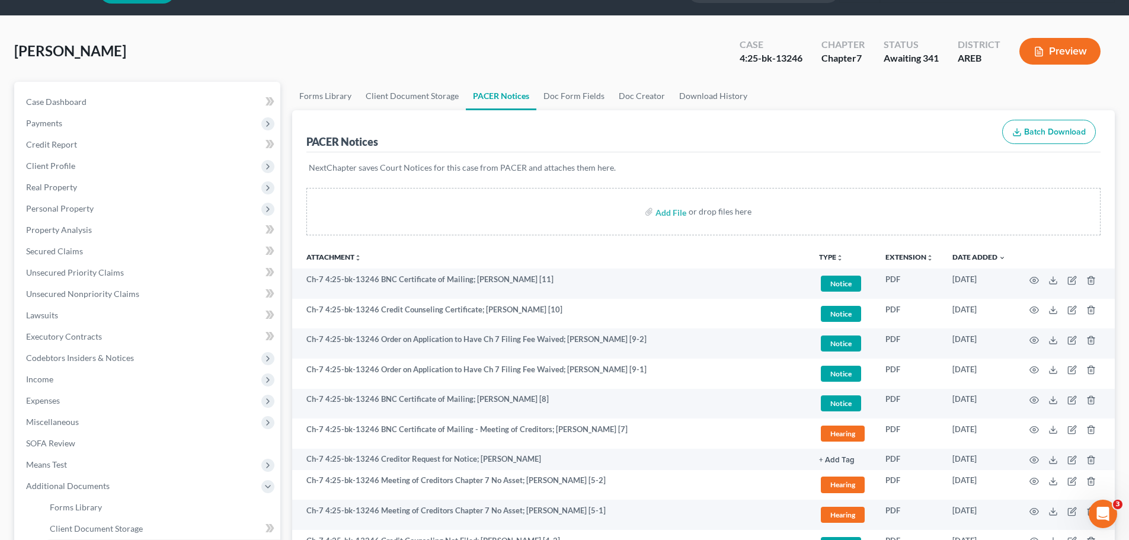
scroll to position [178, 0]
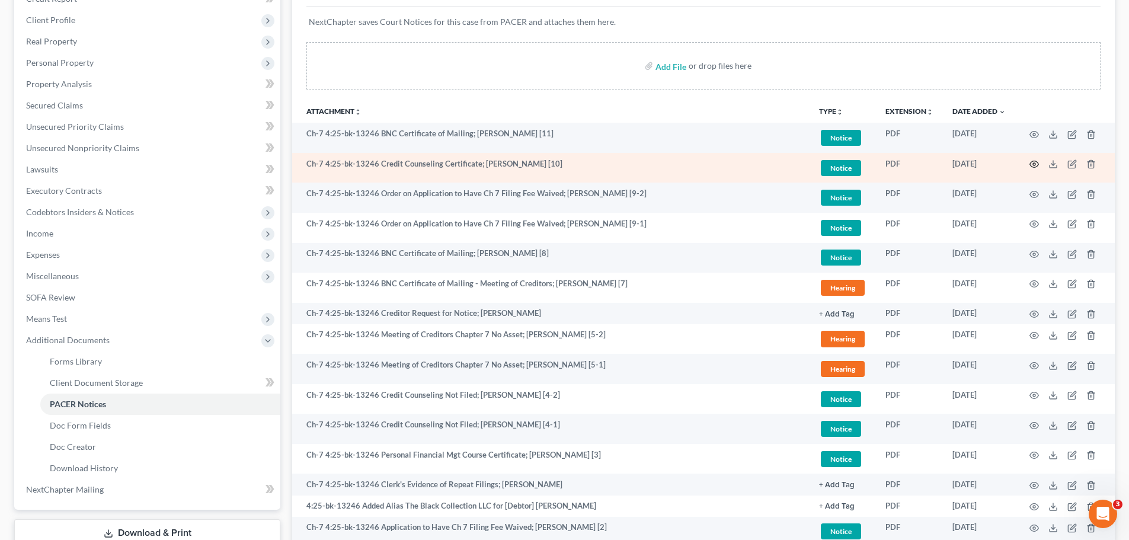
click at [1032, 166] on icon "button" at bounding box center [1034, 163] width 9 height 9
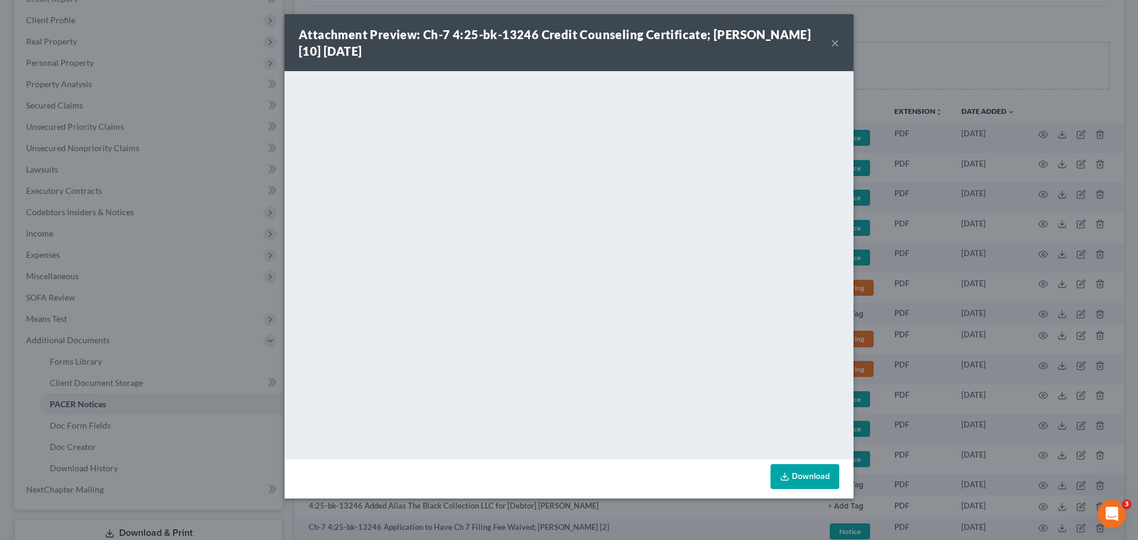
click at [833, 40] on button "×" at bounding box center [835, 43] width 8 height 14
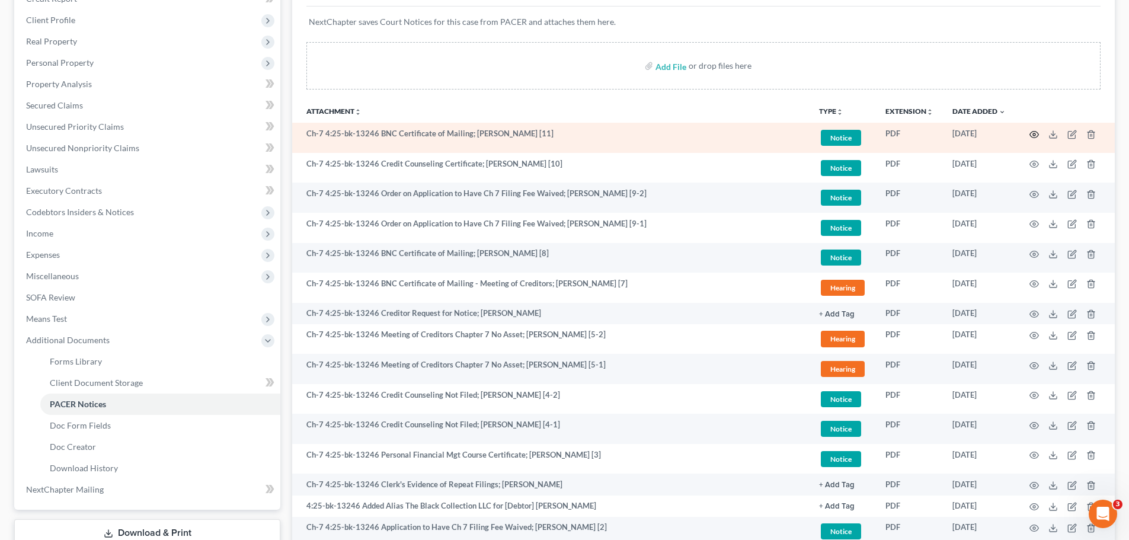
click at [1032, 134] on icon "button" at bounding box center [1034, 134] width 9 height 9
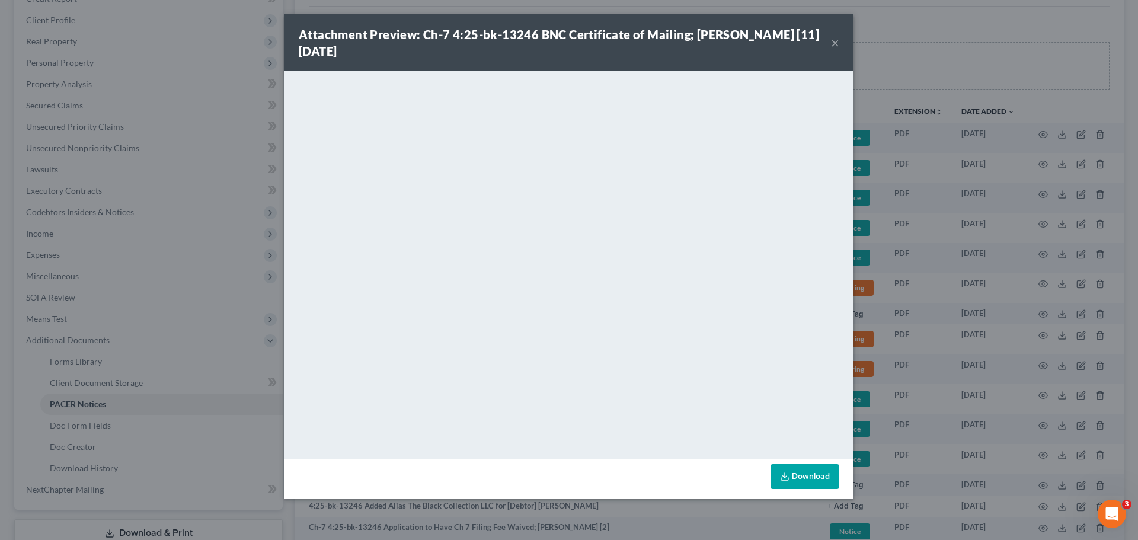
click at [836, 43] on button "×" at bounding box center [835, 43] width 8 height 14
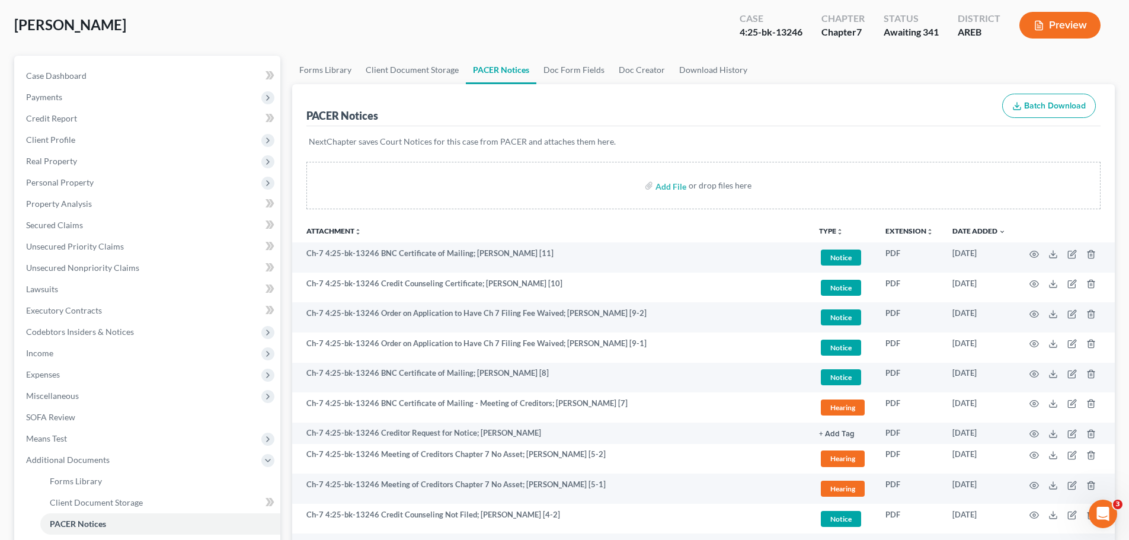
scroll to position [0, 0]
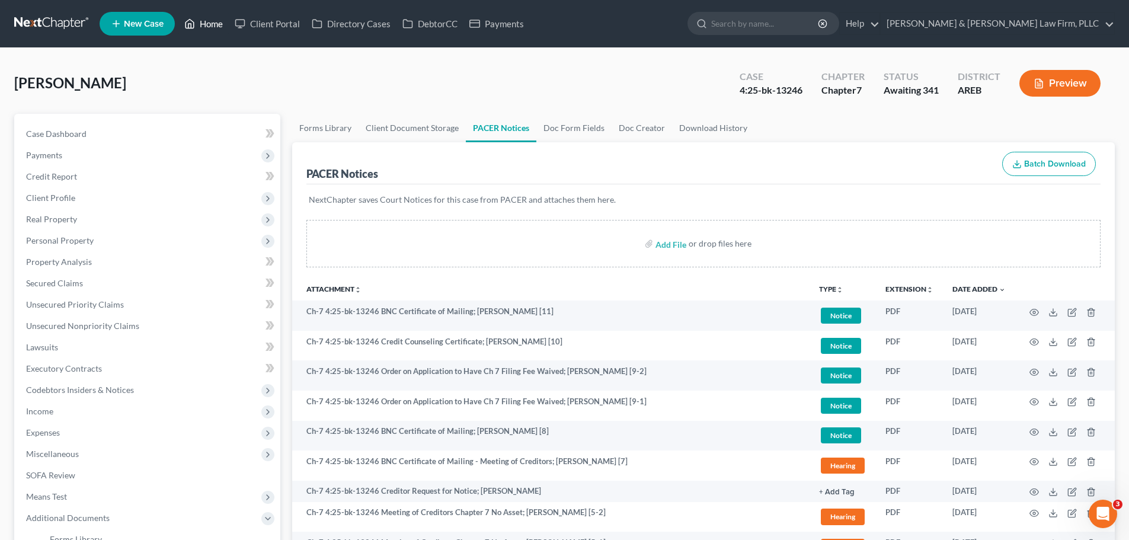
drag, startPoint x: 191, startPoint y: 25, endPoint x: 220, endPoint y: 32, distance: 29.2
click at [191, 25] on polyline at bounding box center [189, 26] width 3 height 5
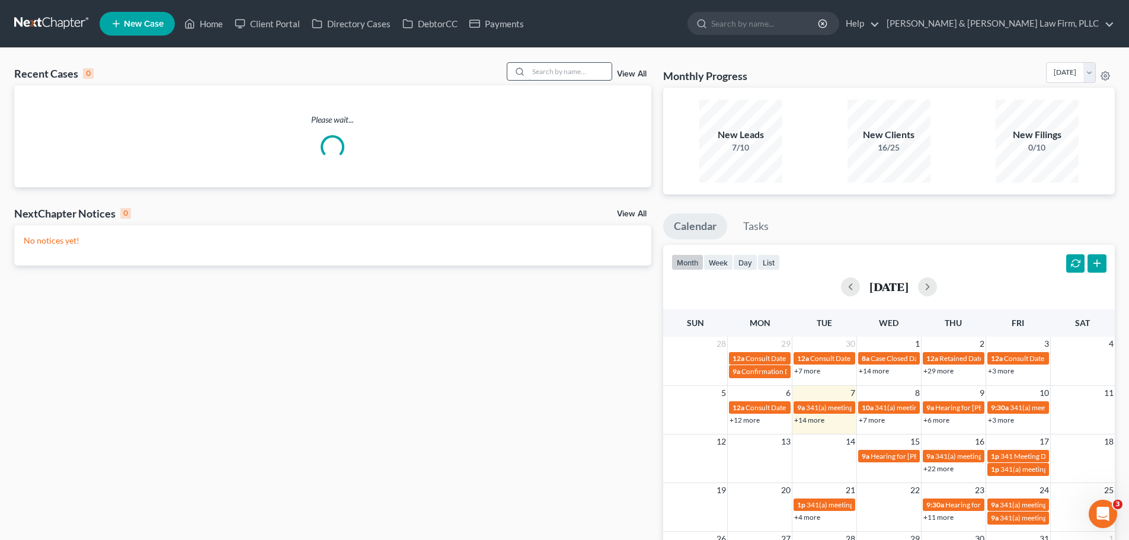
click at [555, 70] on input "search" at bounding box center [570, 71] width 83 height 17
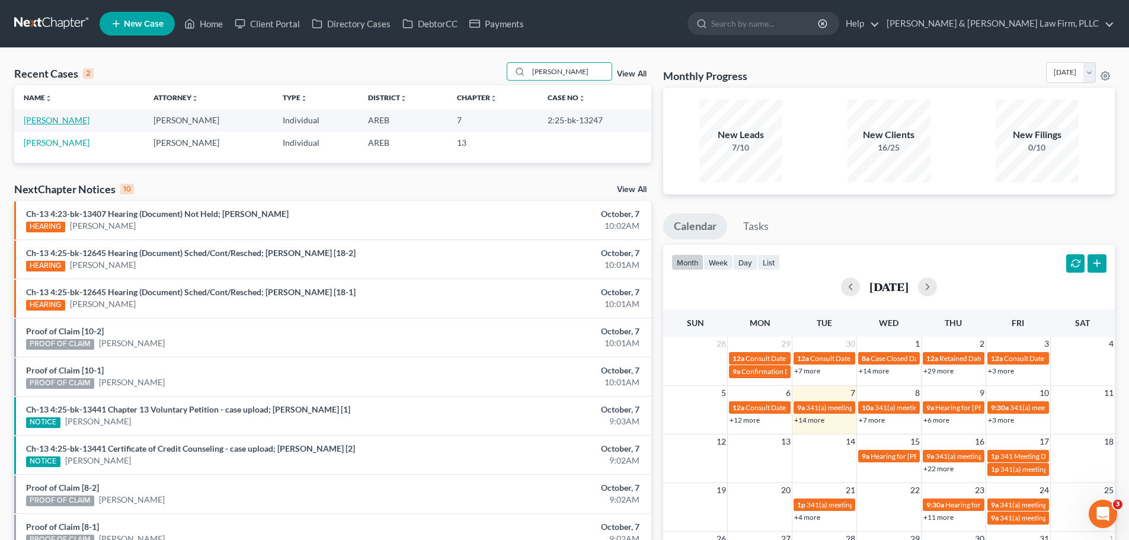
type input "[PERSON_NAME]"
click at [49, 122] on link "[PERSON_NAME]" at bounding box center [57, 120] width 66 height 10
select select "4"
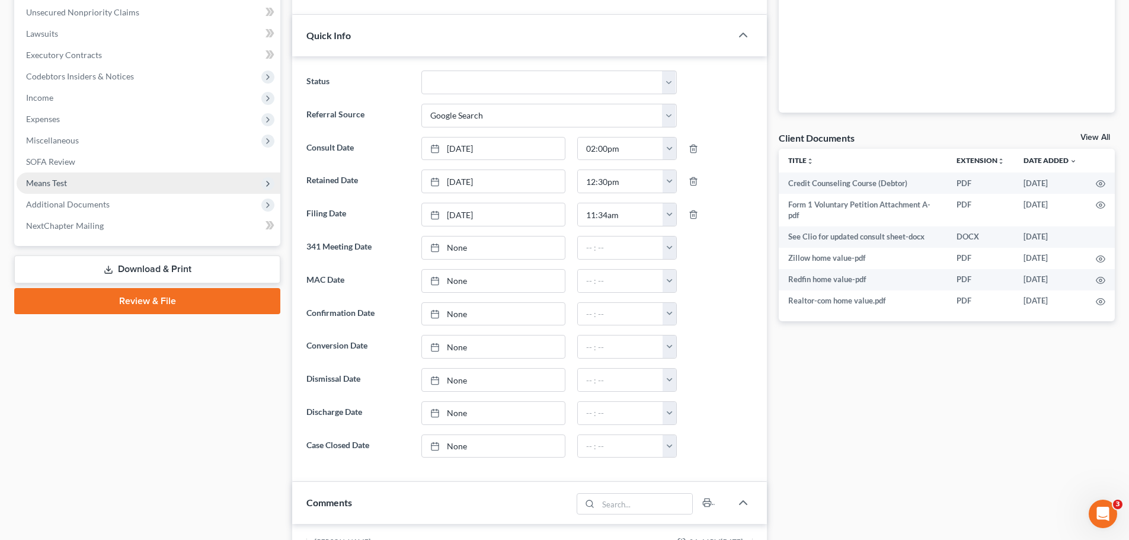
scroll to position [296, 0]
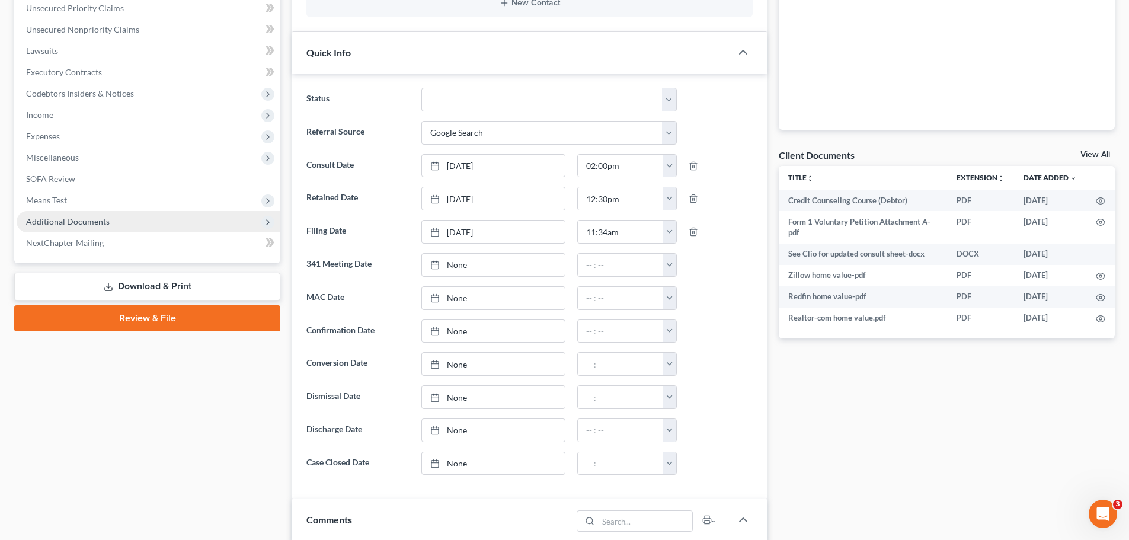
click at [109, 219] on span "Additional Documents" at bounding box center [149, 221] width 264 height 21
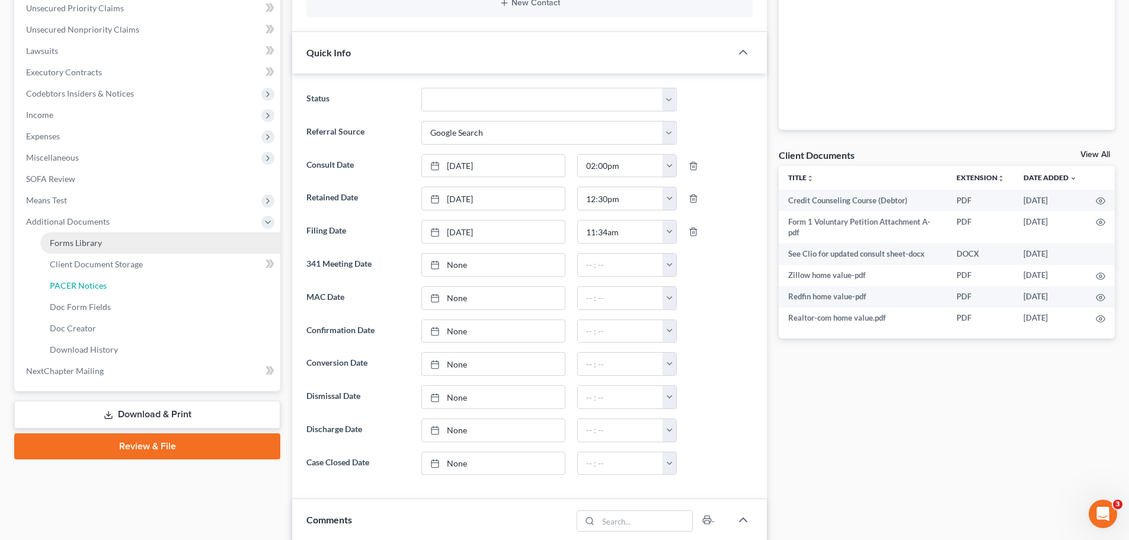
click at [81, 283] on span "PACER Notices" at bounding box center [78, 285] width 57 height 10
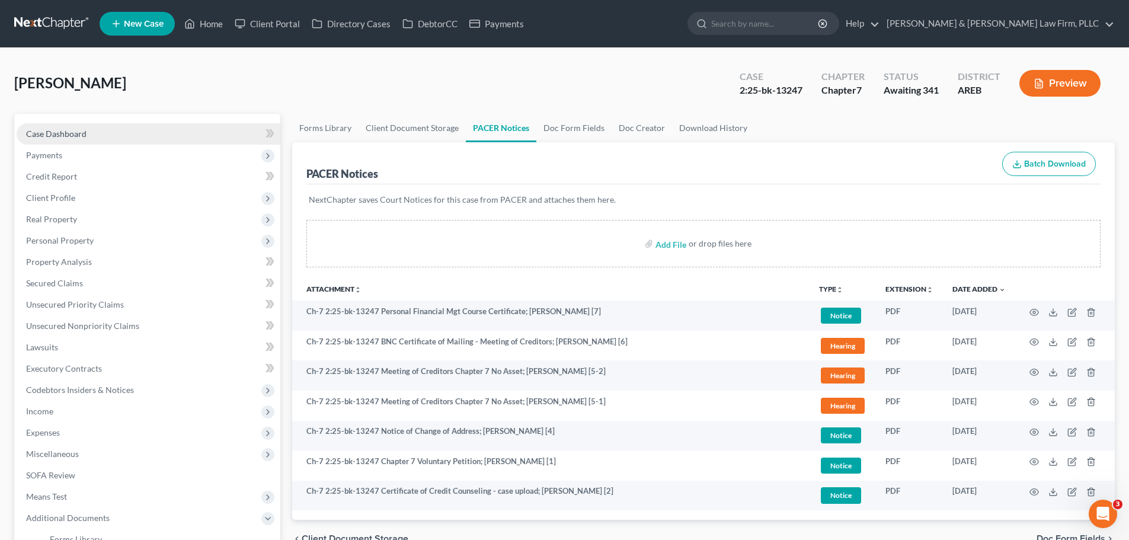
click at [50, 136] on span "Case Dashboard" at bounding box center [56, 134] width 60 height 10
select select "4"
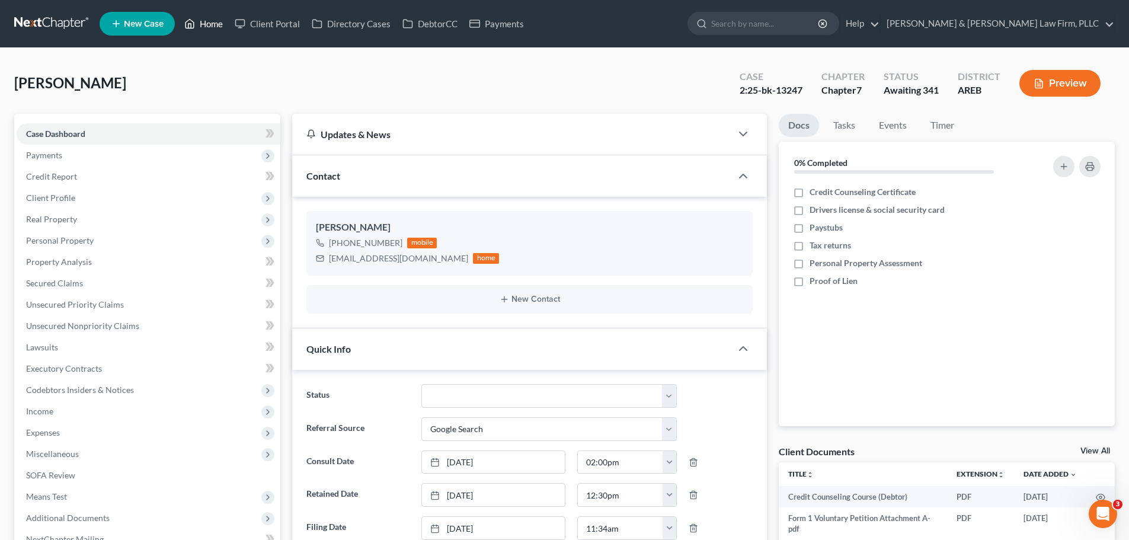
click at [193, 21] on icon at bounding box center [189, 24] width 11 height 14
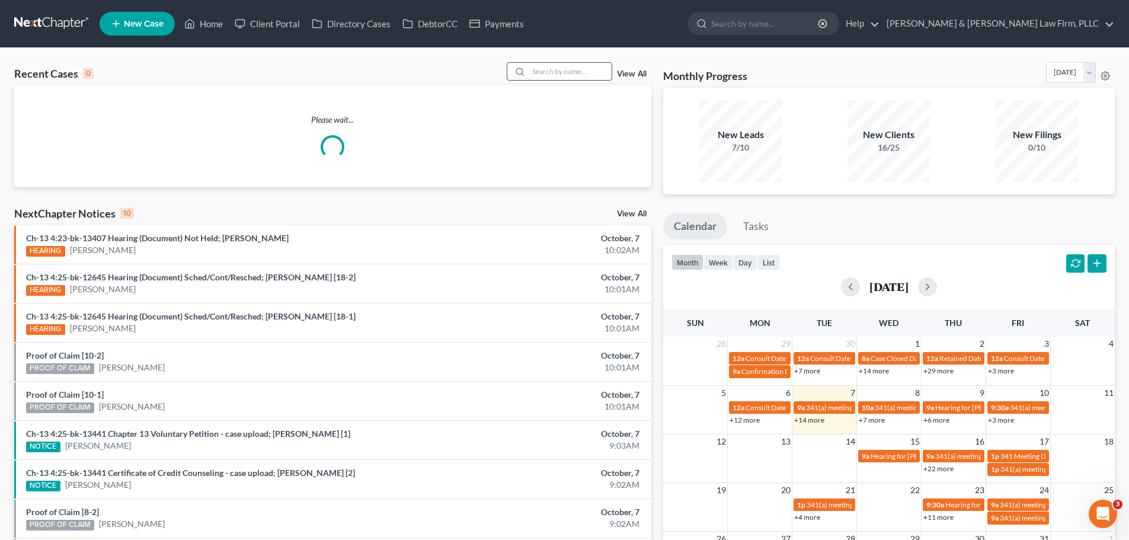
click at [553, 70] on input "search" at bounding box center [570, 71] width 83 height 17
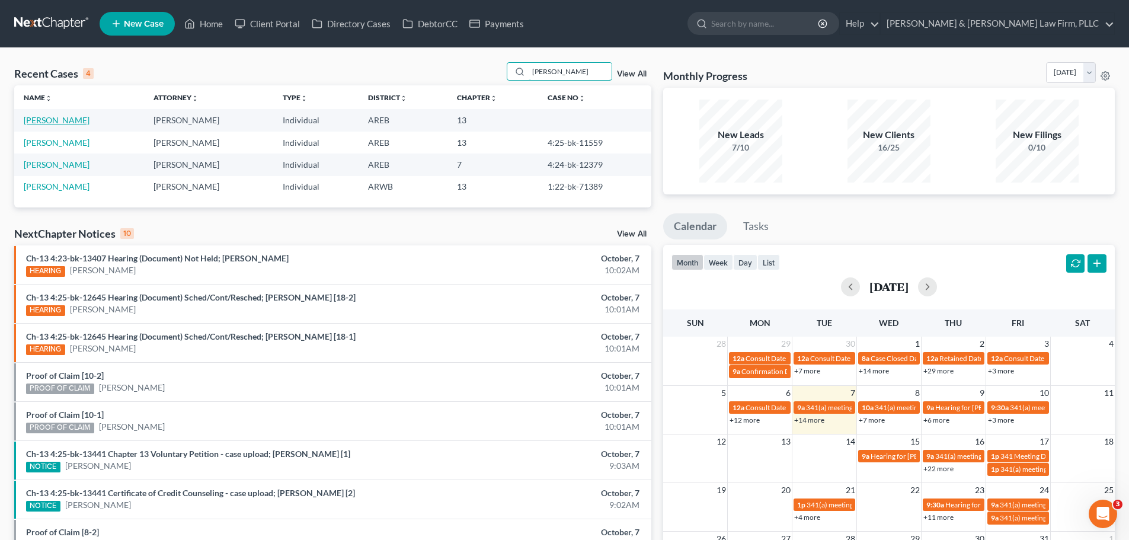
type input "[PERSON_NAME]"
click at [79, 116] on link "[PERSON_NAME]" at bounding box center [57, 120] width 66 height 10
select select "2"
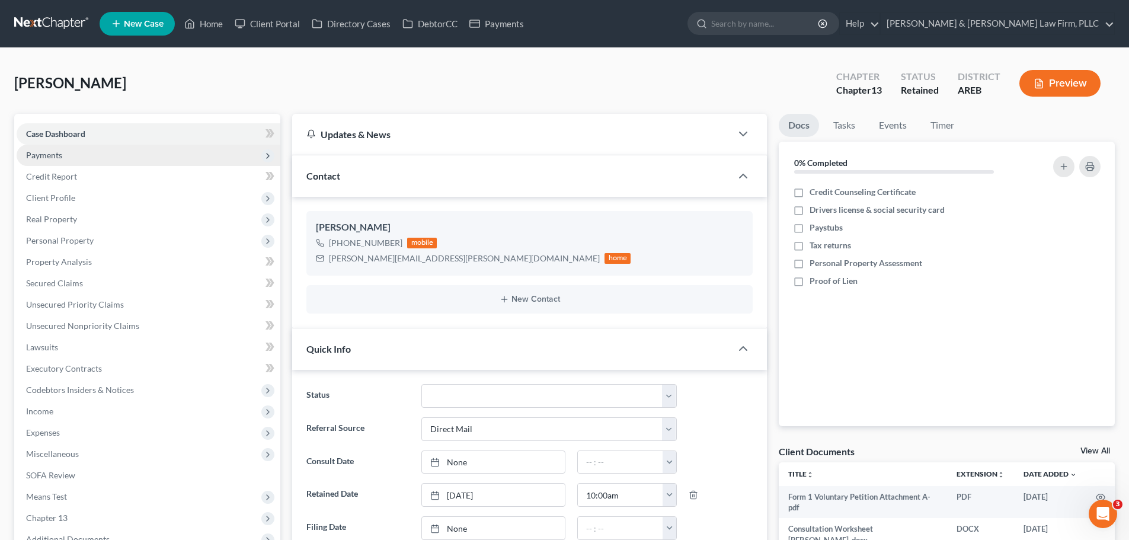
click at [81, 157] on span "Payments" at bounding box center [149, 155] width 264 height 21
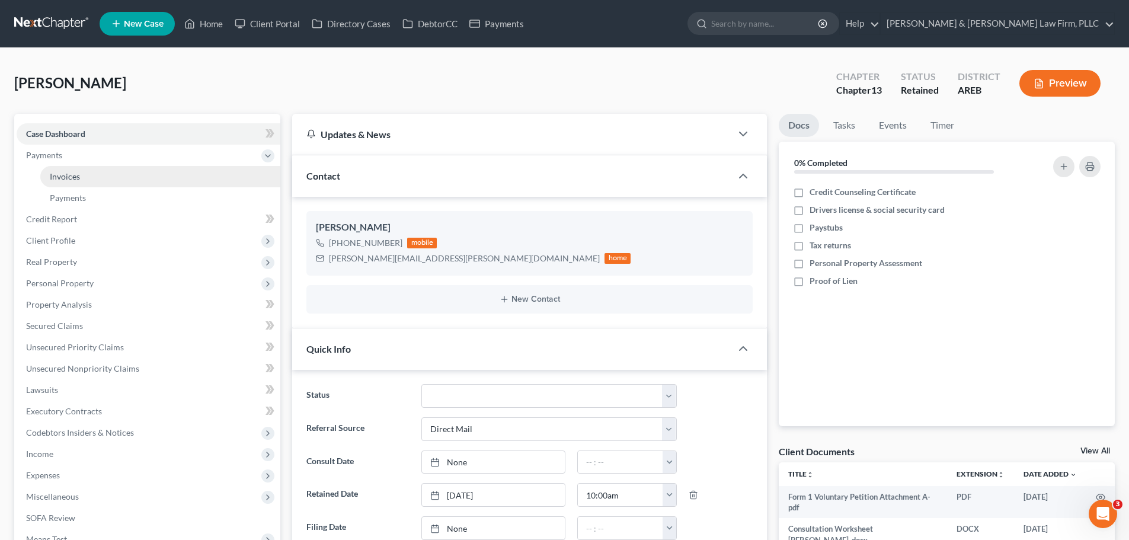
click at [86, 178] on link "Invoices" at bounding box center [160, 176] width 240 height 21
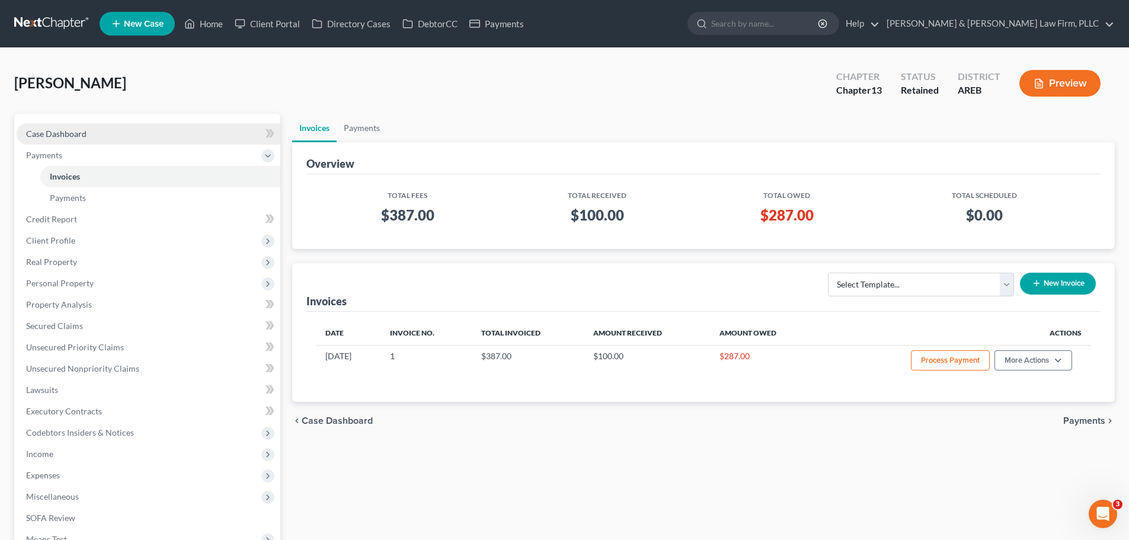
drag, startPoint x: 115, startPoint y: 141, endPoint x: 170, endPoint y: 142, distance: 54.5
click at [114, 141] on link "Case Dashboard" at bounding box center [149, 133] width 264 height 21
select select "2"
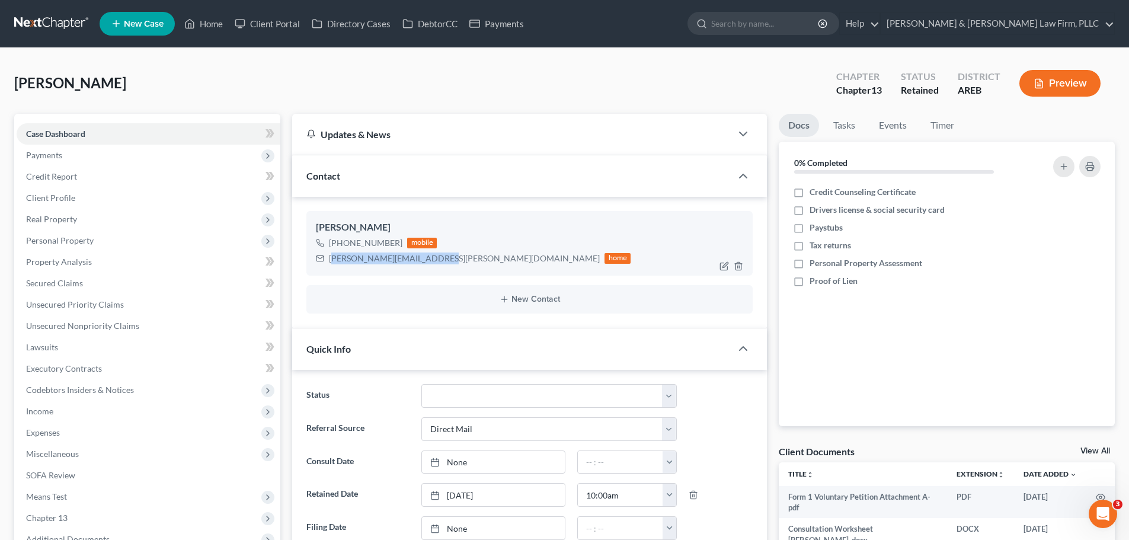
drag, startPoint x: 429, startPoint y: 257, endPoint x: 331, endPoint y: 258, distance: 97.8
click at [331, 258] on div "[PERSON_NAME][EMAIL_ADDRESS][PERSON_NAME][DOMAIN_NAME]" at bounding box center [464, 258] width 271 height 12
drag, startPoint x: 333, startPoint y: 257, endPoint x: 342, endPoint y: 250, distance: 11.8
click at [352, 242] on div "[PHONE_NUMBER]" at bounding box center [365, 243] width 73 height 12
drag, startPoint x: 329, startPoint y: 256, endPoint x: 434, endPoint y: 259, distance: 105.0
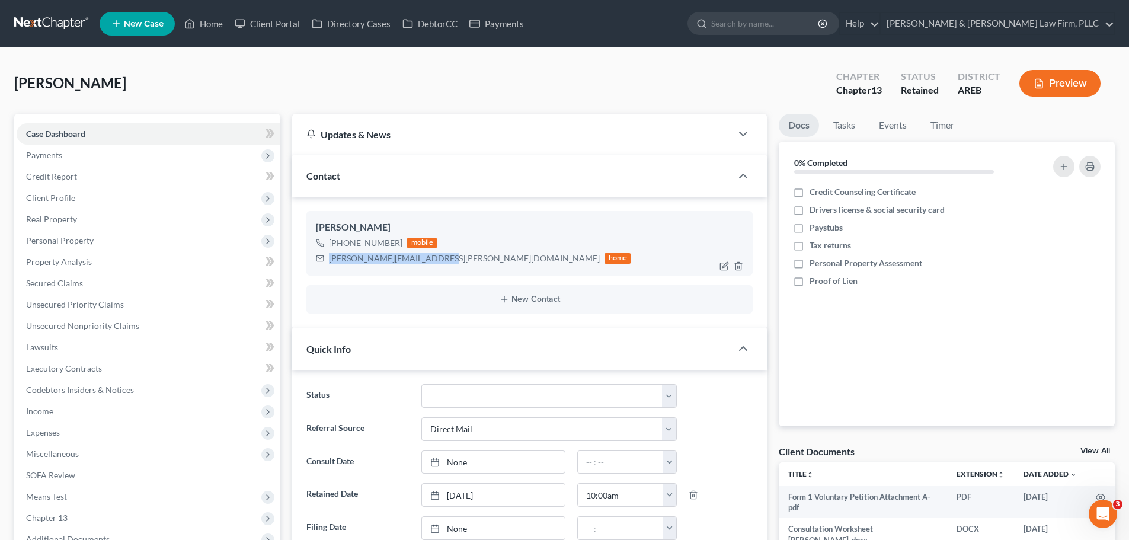
click at [434, 259] on div "[PERSON_NAME][EMAIL_ADDRESS][PERSON_NAME][DOMAIN_NAME] home" at bounding box center [473, 258] width 315 height 15
copy div "[PERSON_NAME][EMAIL_ADDRESS][PERSON_NAME][DOMAIN_NAME]"
click at [207, 30] on link "Home" at bounding box center [203, 23] width 50 height 21
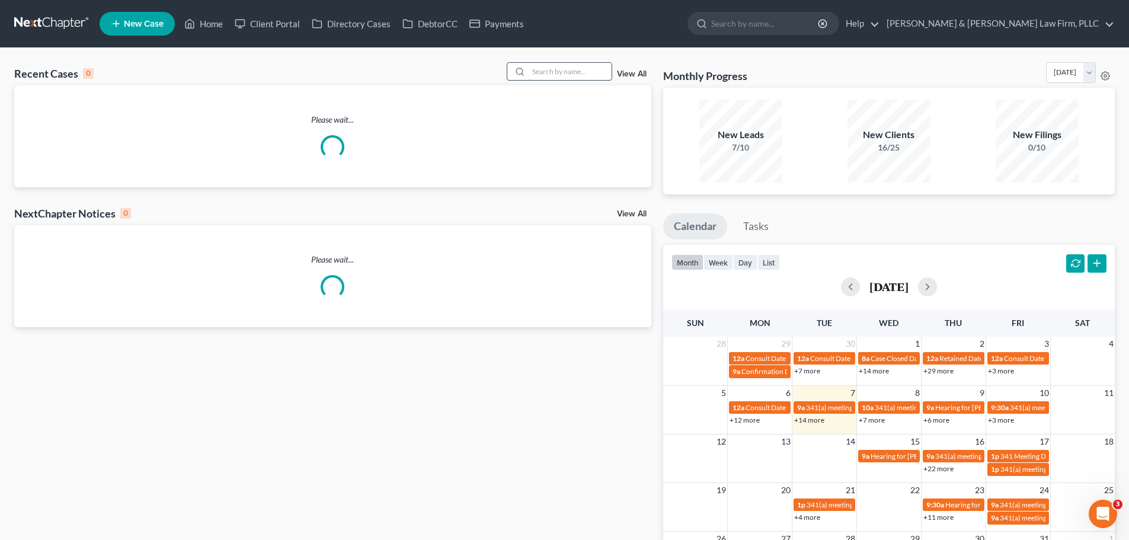
click at [561, 68] on input "search" at bounding box center [570, 71] width 83 height 17
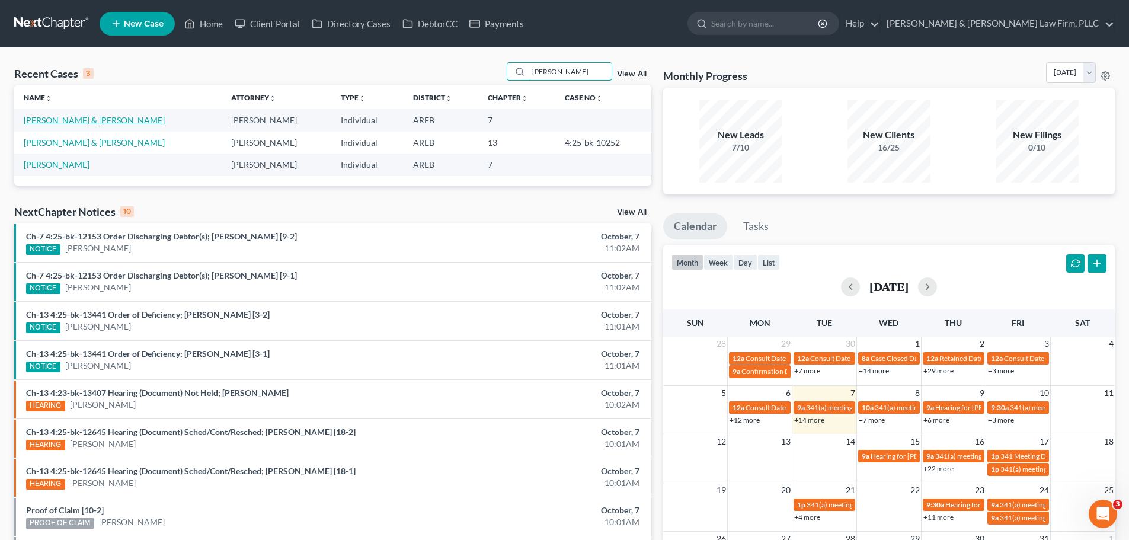
type input "[PERSON_NAME]"
click at [85, 119] on link "[PERSON_NAME] & [PERSON_NAME]" at bounding box center [94, 120] width 141 height 10
select select "4"
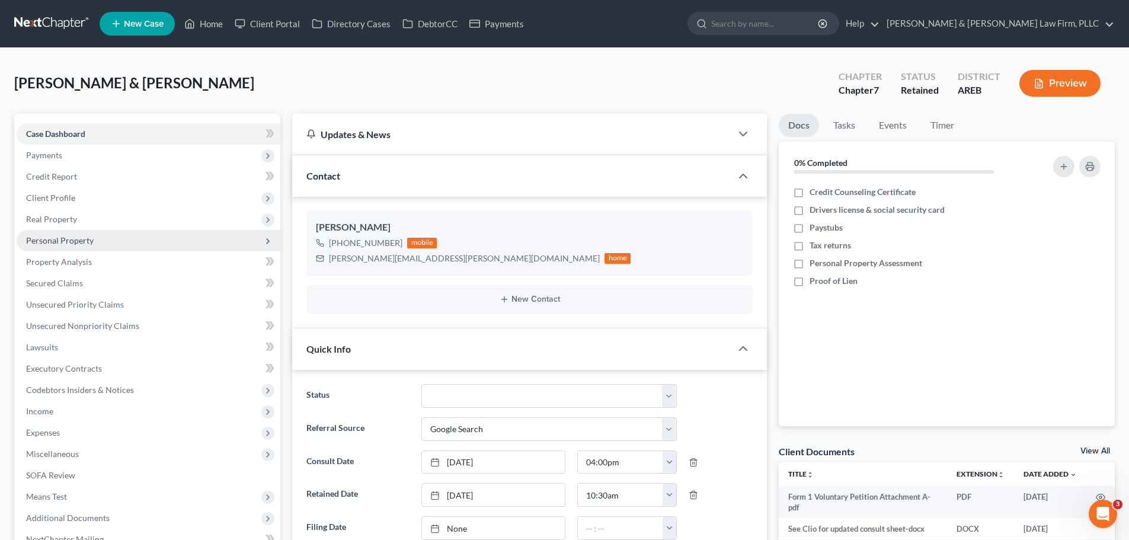
click at [64, 238] on span "Personal Property" at bounding box center [60, 240] width 68 height 10
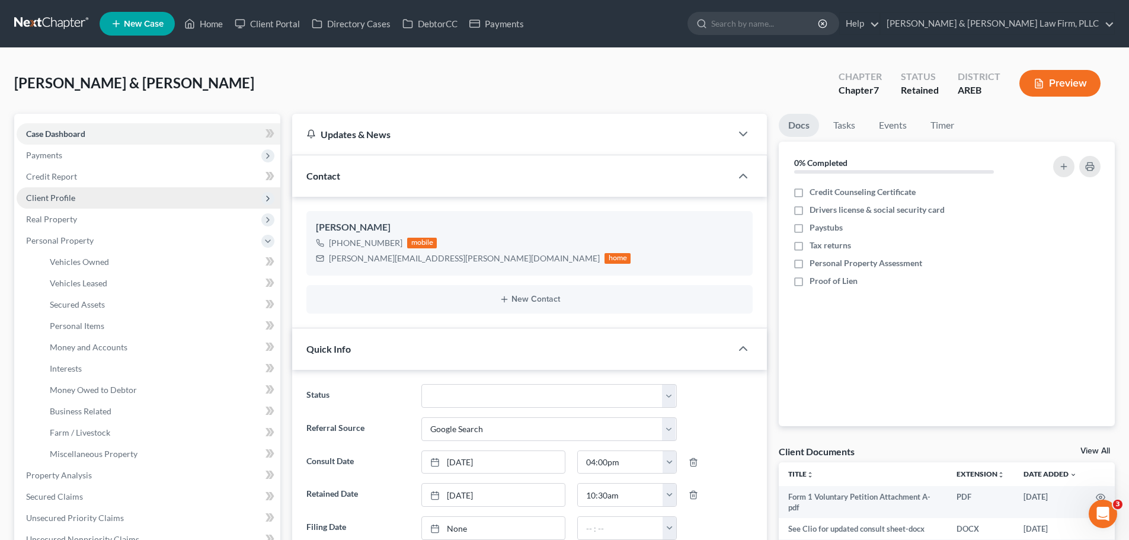
click at [68, 193] on span "Client Profile" at bounding box center [50, 198] width 49 height 10
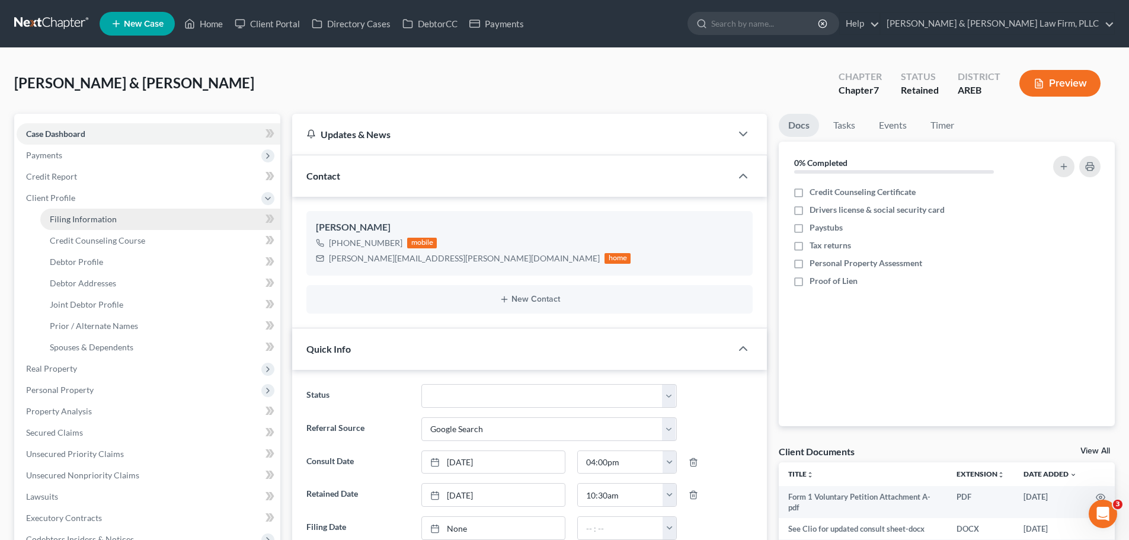
click at [100, 220] on span "Filing Information" at bounding box center [83, 219] width 67 height 10
select select "1"
select select "0"
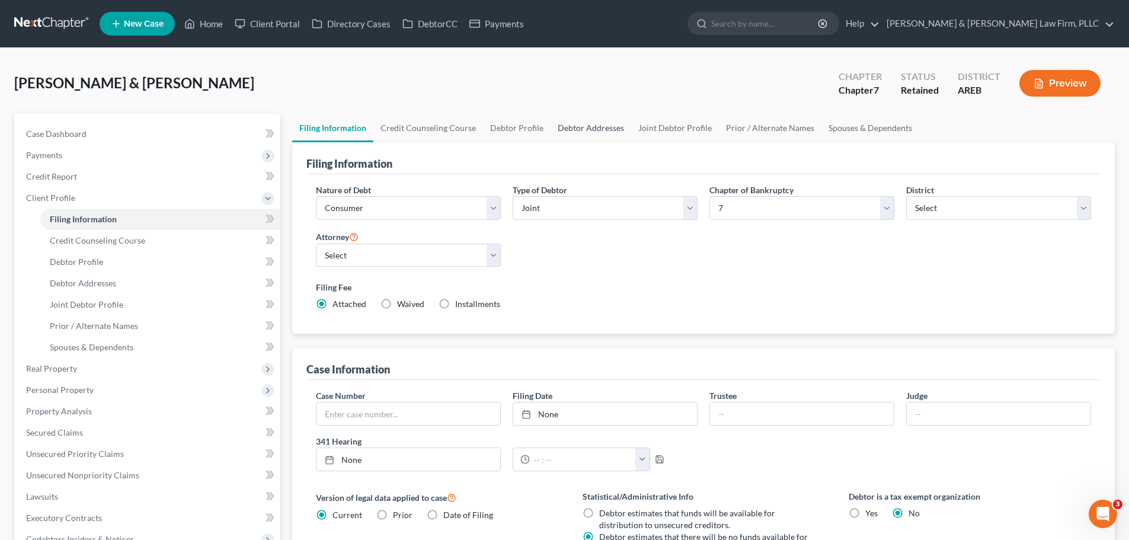
click at [575, 124] on link "Debtor Addresses" at bounding box center [591, 128] width 81 height 28
